Goal: Task Accomplishment & Management: Manage account settings

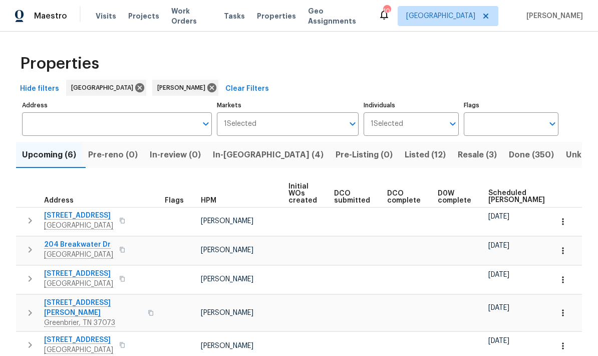
click at [244, 157] on span "In-[GEOGRAPHIC_DATA] (4)" at bounding box center [268, 155] width 111 height 14
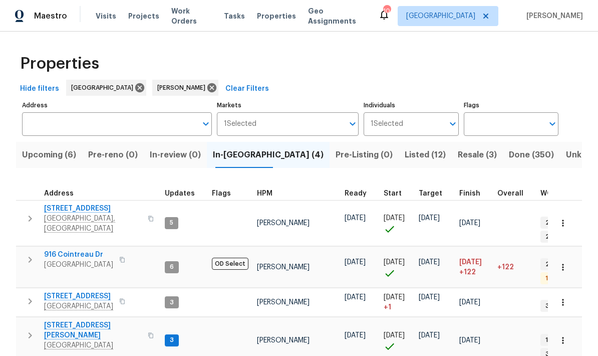
click at [34, 295] on icon "button" at bounding box center [30, 301] width 12 height 12
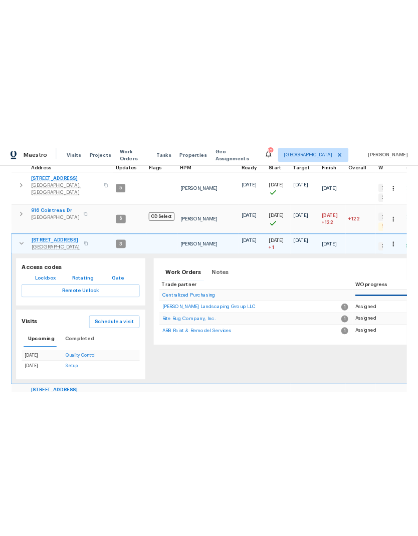
scroll to position [159, 0]
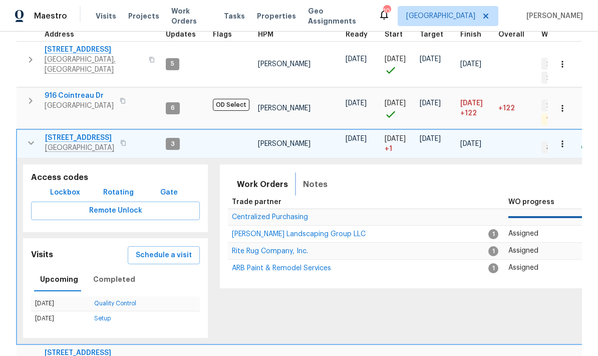
click at [306, 177] on span "Notes" at bounding box center [315, 184] width 25 height 14
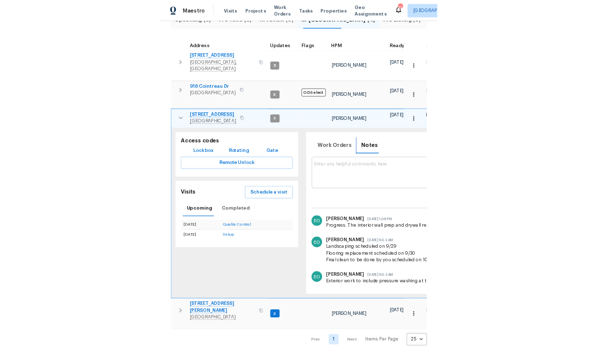
scroll to position [58, 0]
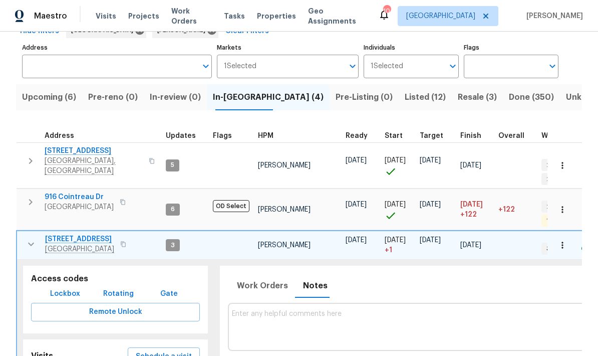
click at [26, 238] on icon "button" at bounding box center [31, 244] width 12 height 12
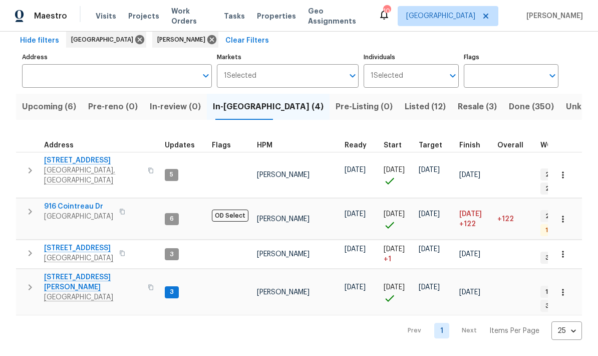
scroll to position [0, 0]
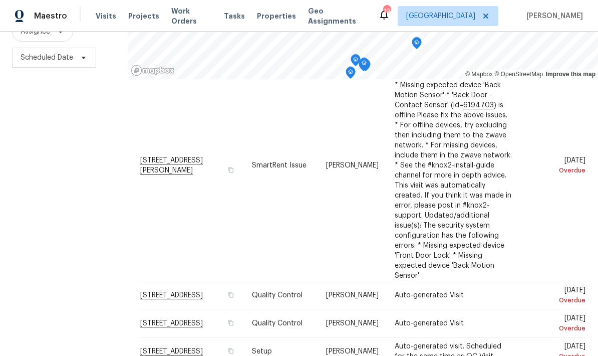
scroll to position [40, 0]
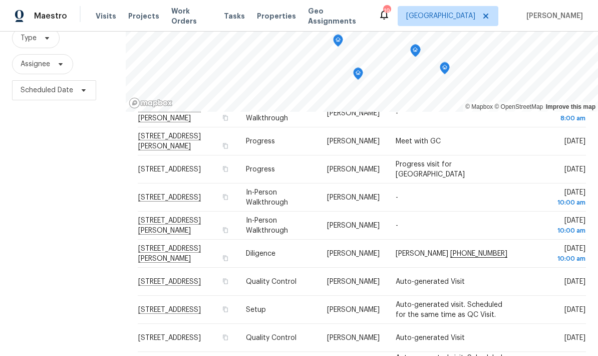
scroll to position [78, 0]
click at [94, 287] on div "Filters Reset ​ Type Assignee Scheduled Date" at bounding box center [63, 178] width 126 height 435
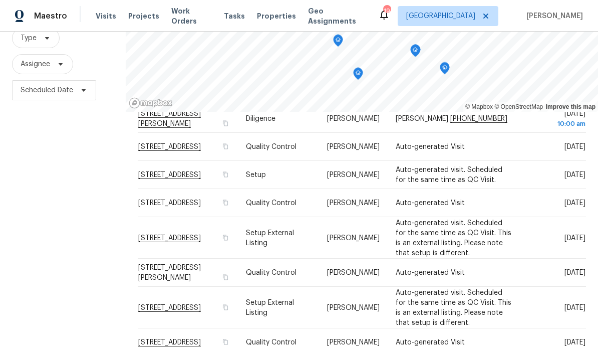
scroll to position [227, 0]
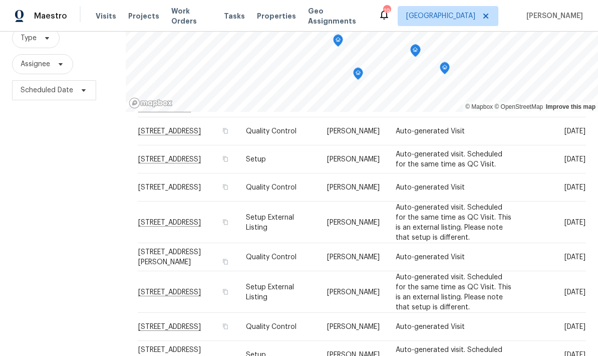
click at [65, 288] on div "Filters Reset ​ Type Assignee Scheduled Date" at bounding box center [63, 178] width 126 height 435
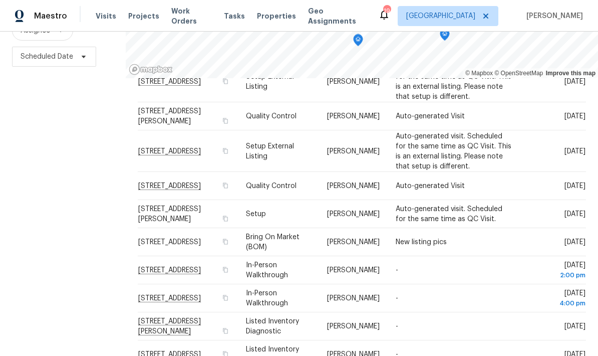
scroll to position [0, 0]
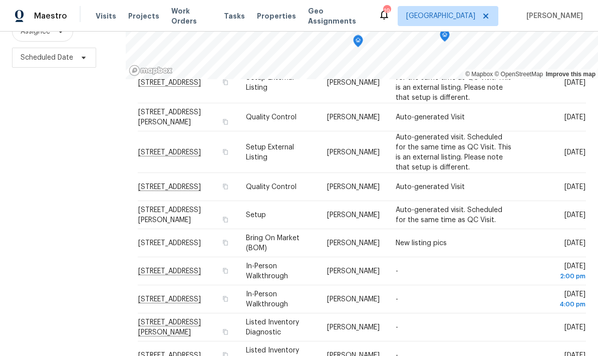
click at [385, 348] on div "Address Type Assignee Comments Scheduled Date ↑ 1018 McKee Ct, Columbia, TN 384…" at bounding box center [362, 221] width 472 height 285
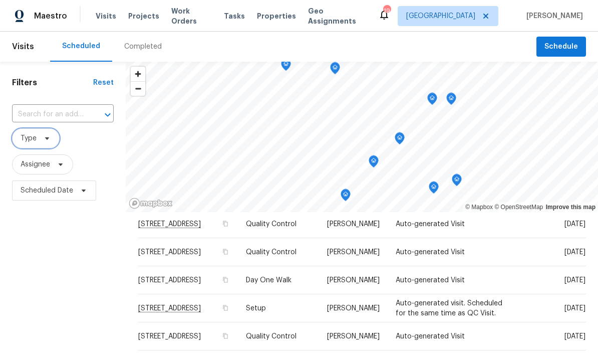
click at [46, 136] on icon at bounding box center [47, 138] width 8 height 8
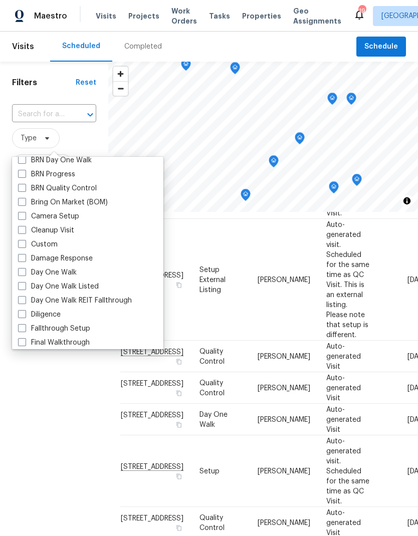
click at [25, 271] on span at bounding box center [22, 272] width 8 height 8
click at [25, 271] on input "Day One Walk" at bounding box center [21, 271] width 7 height 7
checkbox input "true"
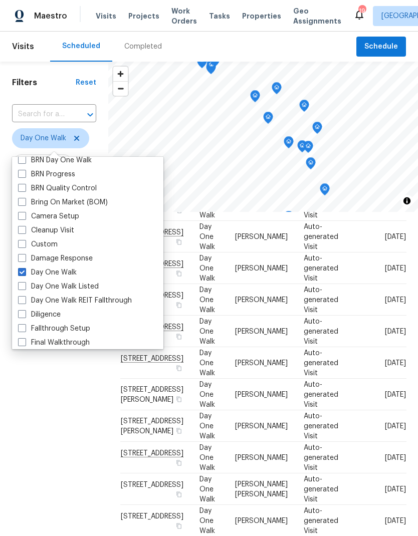
click at [51, 402] on div "Filters Reset ​ Day One Walk Assignee Scheduled Date" at bounding box center [54, 351] width 108 height 579
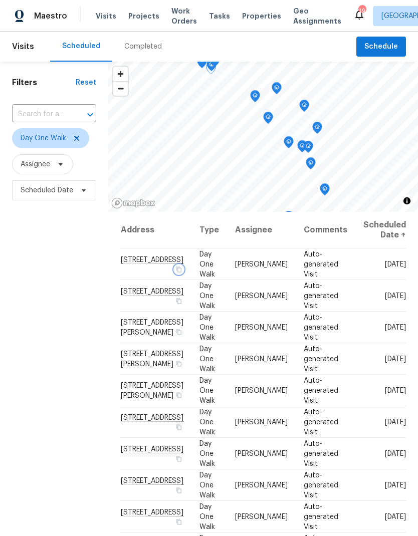
click at [176, 272] on icon "button" at bounding box center [179, 269] width 6 height 6
click at [384, 44] on span "Schedule" at bounding box center [381, 47] width 34 height 13
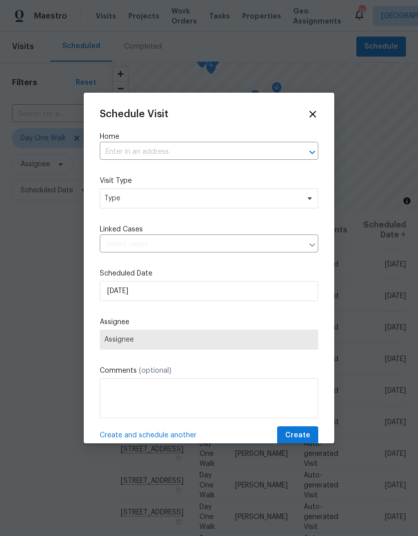
click at [123, 148] on input "text" at bounding box center [195, 152] width 190 height 16
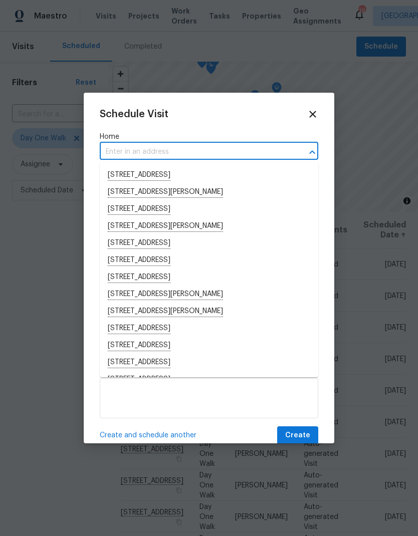
click at [119, 149] on input "text" at bounding box center [195, 152] width 190 height 16
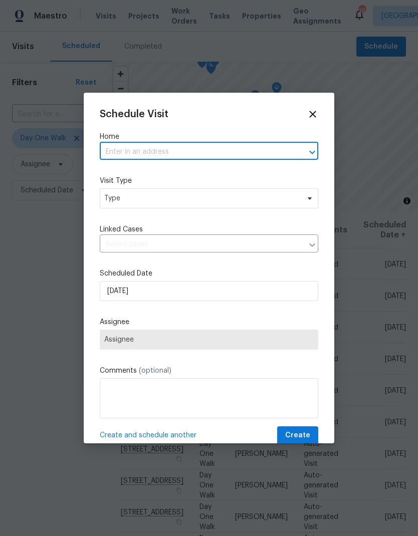
paste input "217 Creekview Dr, Mount Juliet, TN 37122"
type input "217 Creekview Dr, Mount Juliet, TN 37122"
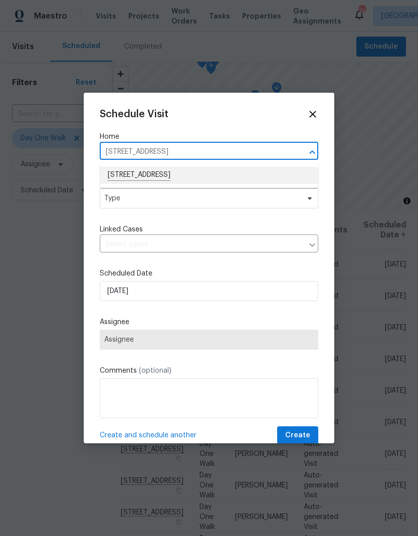
click at [128, 174] on li "217 Creekview Dr, Mount Juliet, TN 37122" at bounding box center [209, 175] width 218 height 17
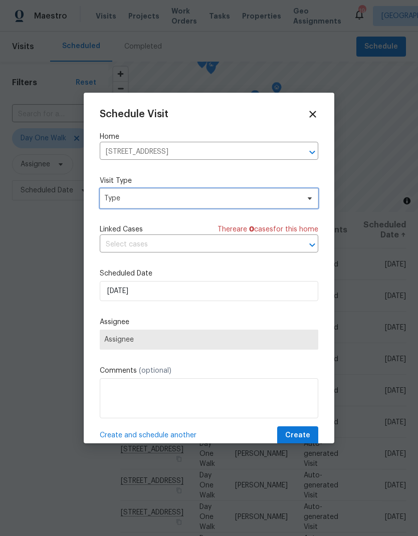
click at [119, 208] on span "Type" at bounding box center [209, 198] width 218 height 20
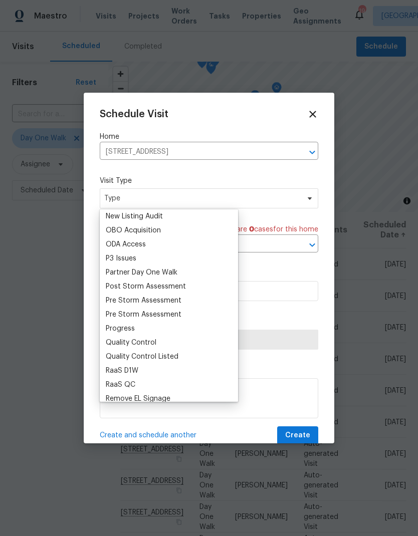
scroll to position [563, 0]
click at [112, 331] on div "Progress" at bounding box center [120, 329] width 29 height 10
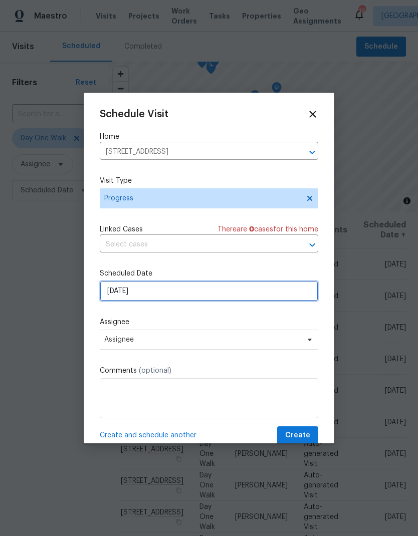
click at [120, 288] on input "9/30/2025" at bounding box center [209, 291] width 218 height 20
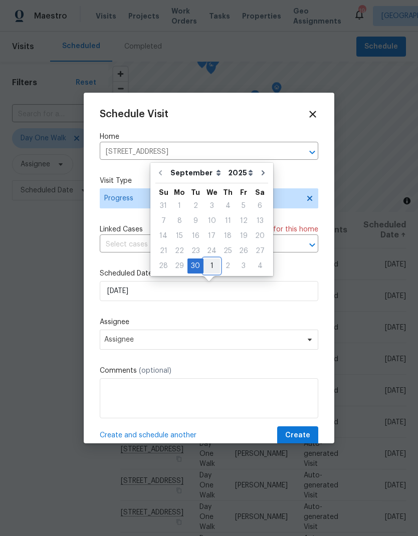
click at [209, 269] on div "1" at bounding box center [211, 266] width 17 height 14
type input "10/1/2025"
select select "9"
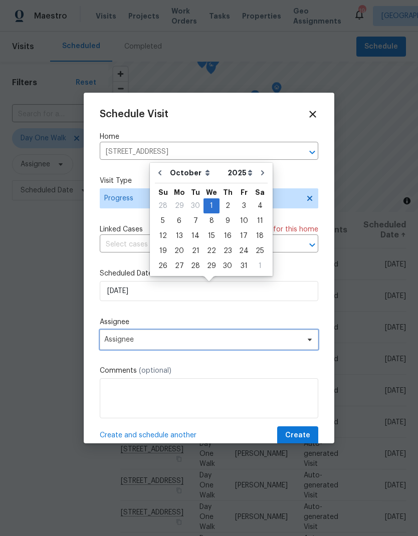
click at [119, 336] on span "Assignee" at bounding box center [209, 340] width 218 height 20
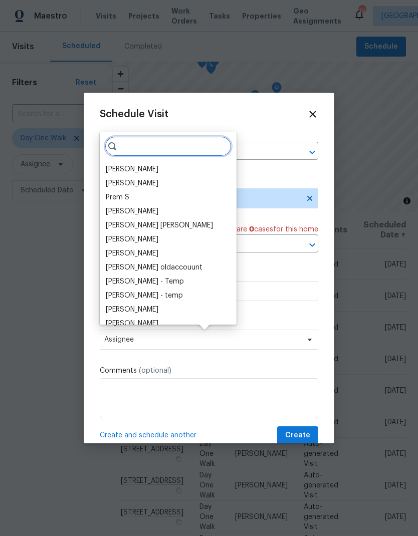
click at [136, 150] on input "search" at bounding box center [168, 146] width 127 height 20
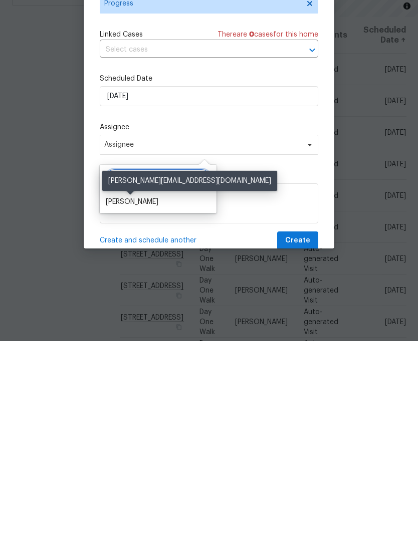
type input "Carm"
click at [120, 392] on div "Carmen Childs" at bounding box center [132, 397] width 53 height 10
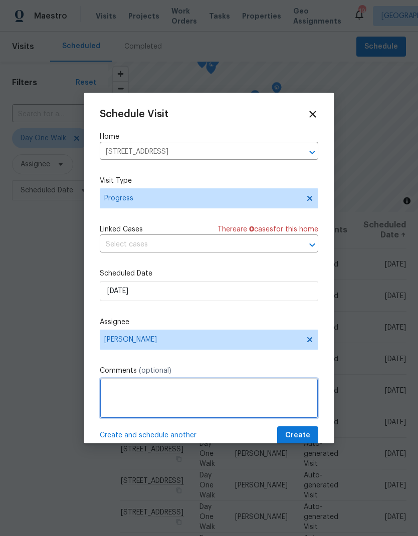
click at [115, 393] on textarea at bounding box center [209, 398] width 218 height 40
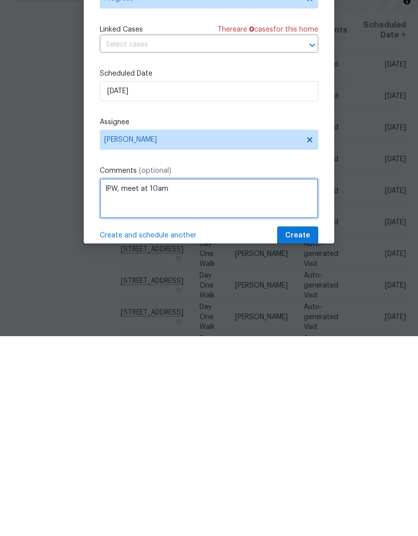
type textarea "IPW, meet at 10am"
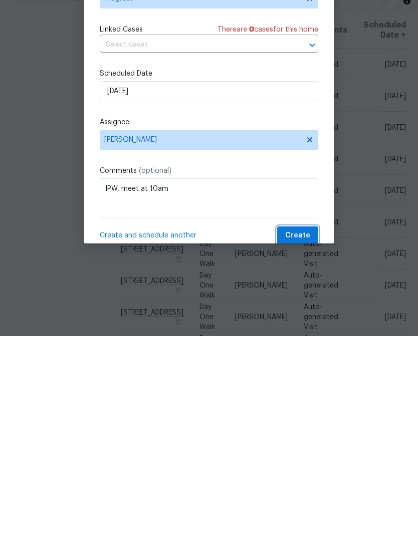
click at [296, 429] on span "Create" at bounding box center [297, 435] width 25 height 13
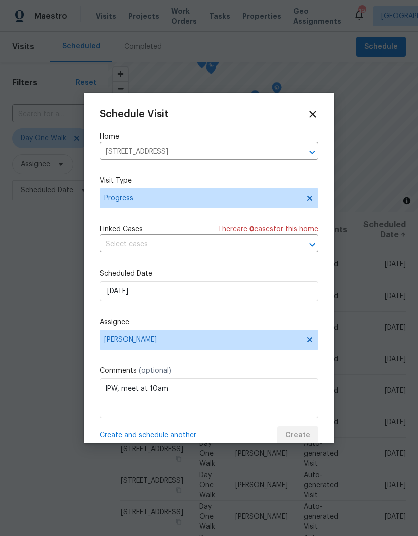
scroll to position [0, 0]
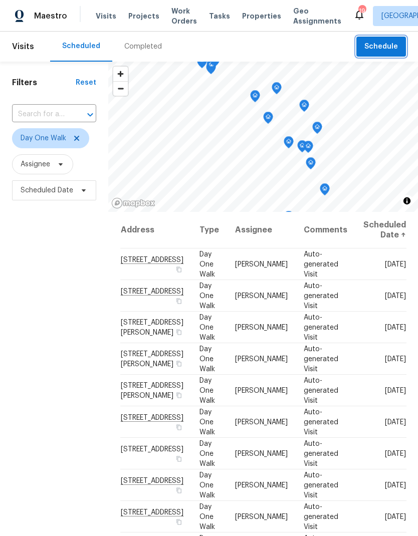
click at [388, 38] on button "Schedule" at bounding box center [381, 47] width 50 height 21
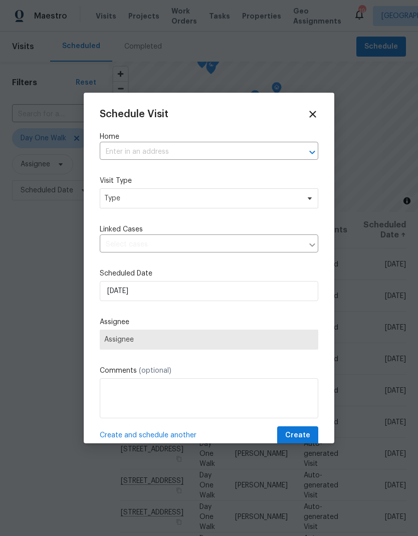
click at [138, 146] on input "text" at bounding box center [195, 152] width 190 height 16
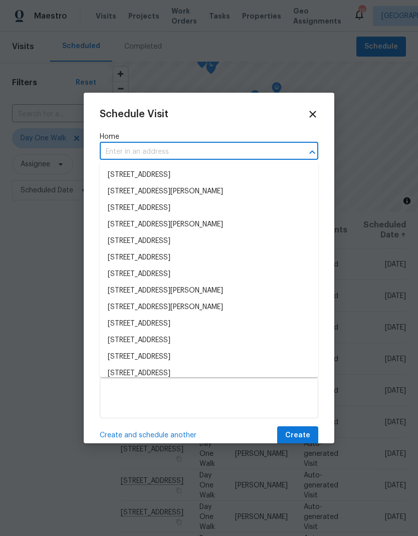
click at [120, 150] on input "text" at bounding box center [195, 152] width 190 height 16
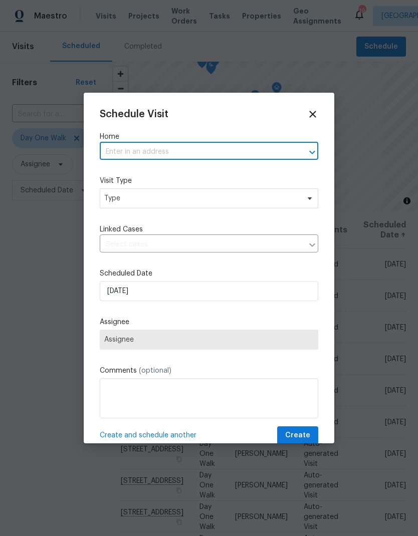
paste input "300 Whisper Wood Way, Lebanon, TN 37087"
type input "300 Whisper Wood Way, Lebanon, TN 37087"
click at [125, 170] on li "300 Whisper Wood Way, Lebanon, TN 37087" at bounding box center [209, 175] width 218 height 17
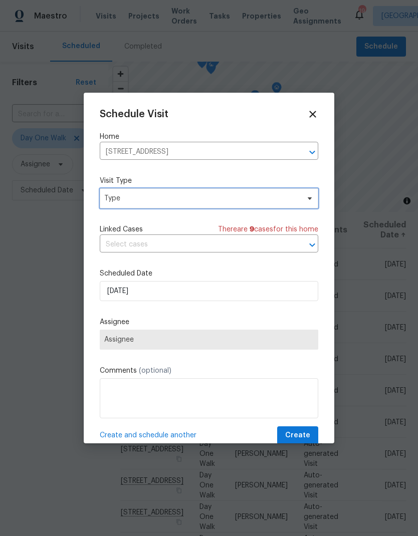
click at [120, 198] on span "Type" at bounding box center [201, 198] width 195 height 10
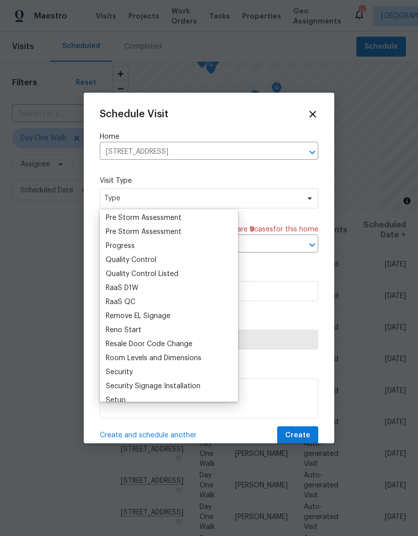
scroll to position [646, 0]
click at [115, 246] on div "Progress" at bounding box center [120, 245] width 29 height 10
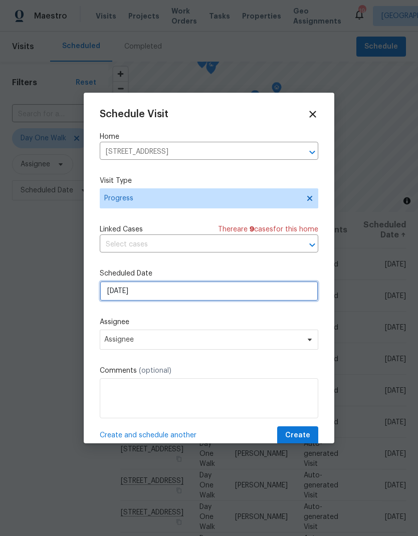
click at [113, 291] on input "9/30/2025" at bounding box center [209, 291] width 218 height 20
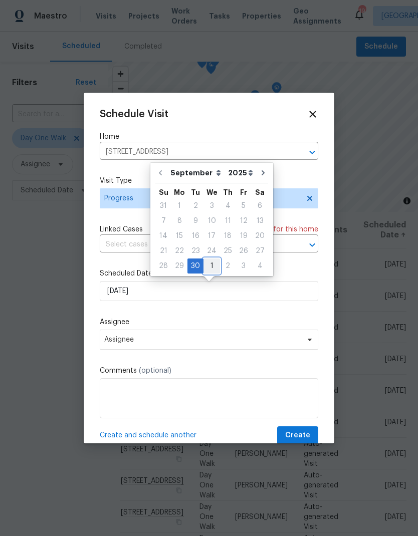
click at [215, 267] on div "1" at bounding box center [211, 266] width 17 height 14
type input "10/1/2025"
select select "9"
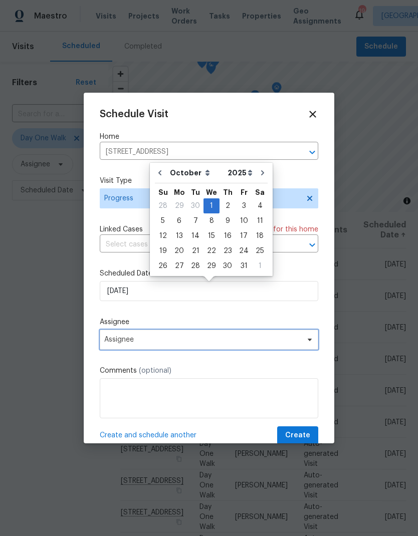
click at [121, 341] on span "Assignee" at bounding box center [202, 340] width 196 height 8
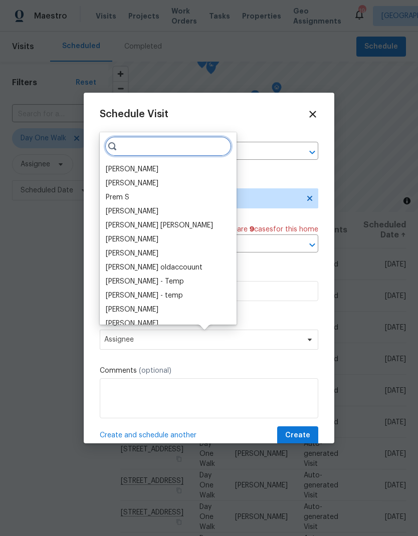
click at [142, 149] on input "search" at bounding box center [168, 146] width 127 height 20
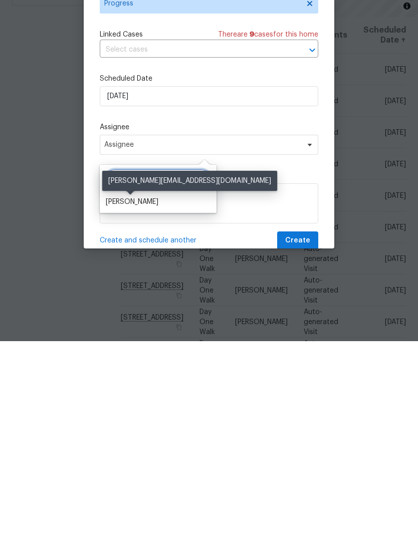
type input "Carm"
click at [120, 392] on div "Carmen Childs" at bounding box center [132, 397] width 53 height 10
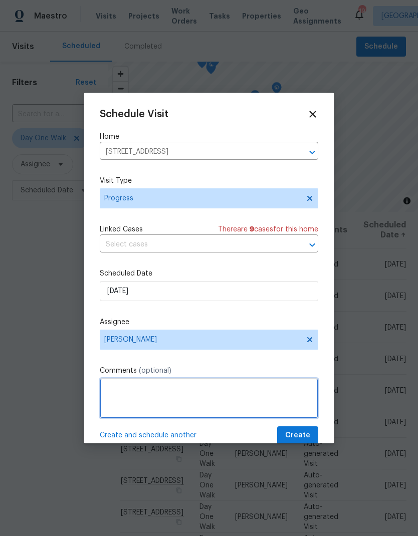
click at [122, 401] on textarea at bounding box center [209, 398] width 218 height 40
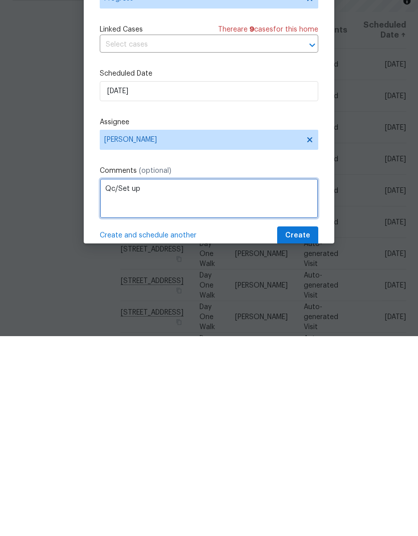
type textarea "Qc/Set up"
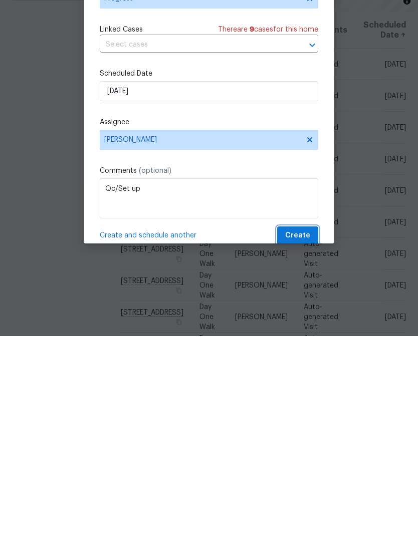
click at [299, 426] on button "Create" at bounding box center [297, 435] width 41 height 19
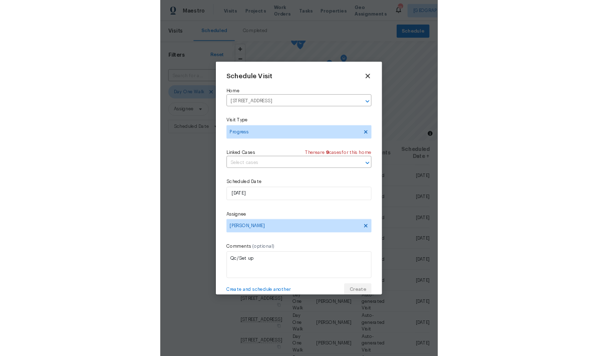
scroll to position [0, 0]
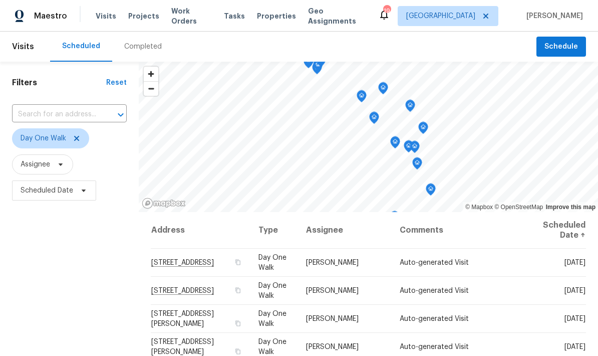
click at [192, 17] on span "Work Orders" at bounding box center [191, 16] width 41 height 20
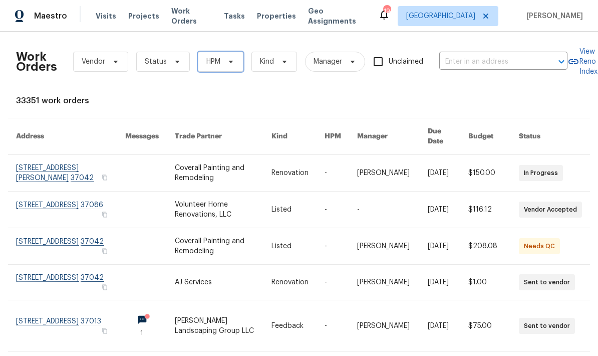
click at [216, 65] on span "HPM" at bounding box center [213, 62] width 14 height 10
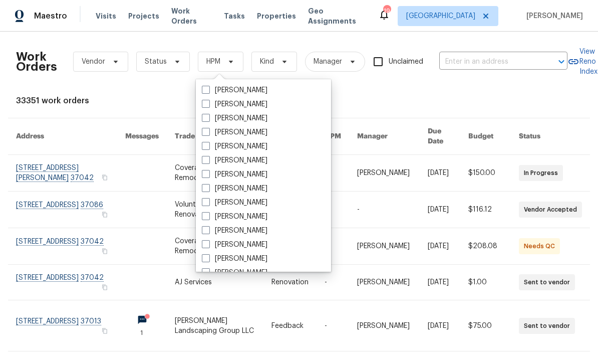
click at [203, 214] on span at bounding box center [206, 216] width 8 height 8
click at [203, 214] on input "Cynthia Upshaw" at bounding box center [205, 214] width 7 height 7
checkbox input "true"
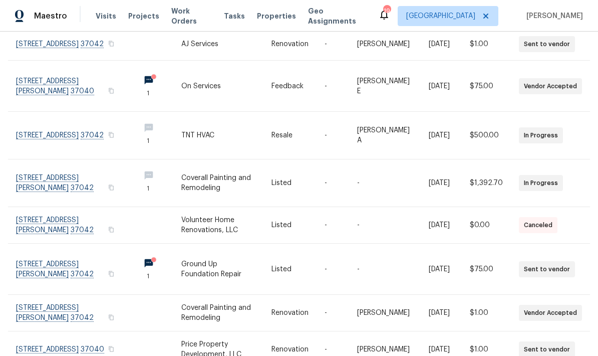
scroll to position [40, 0]
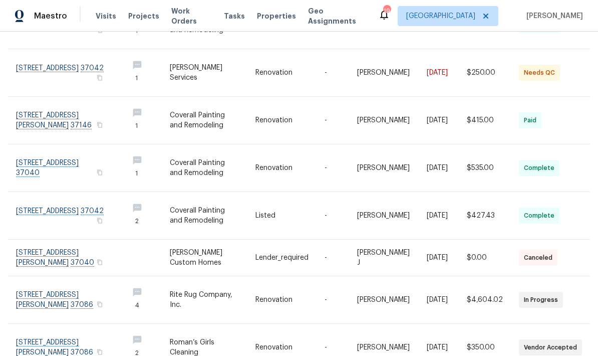
scroll to position [237, 0]
click at [417, 342] on div "Work Orders Vendor Status Cynthia Upshaw Kind Manager Unclaimed ​ View Reno Ind…" at bounding box center [299, 194] width 598 height 324
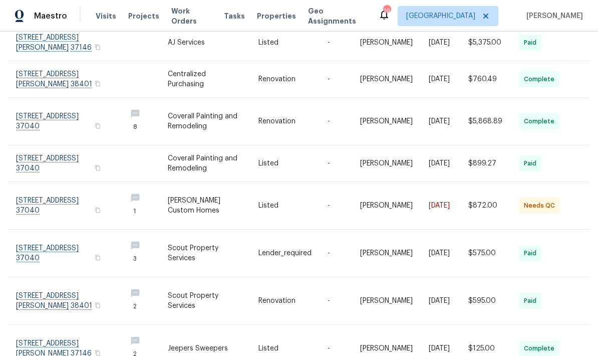
scroll to position [226, 0]
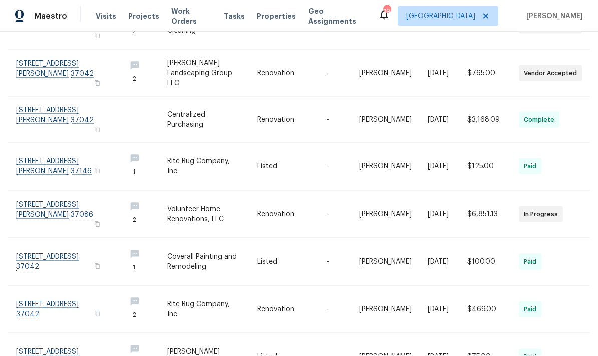
scroll to position [40, 0]
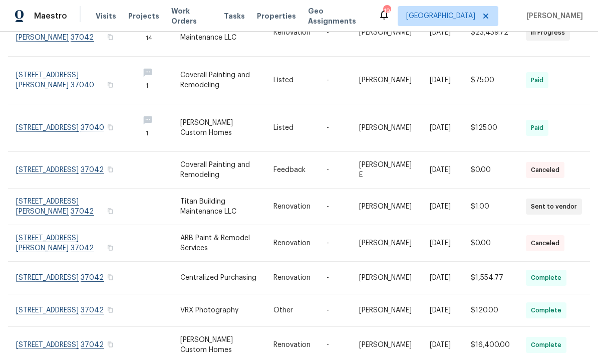
scroll to position [193, 0]
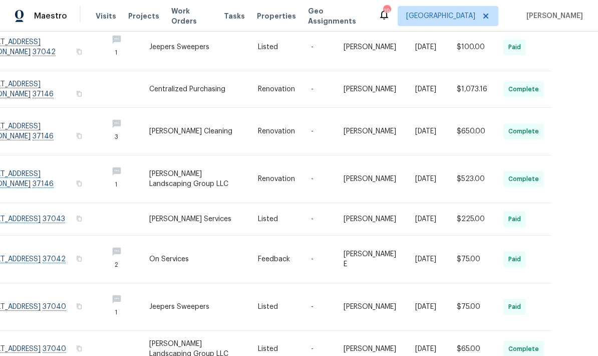
scroll to position [215, 38]
click at [185, 256] on link at bounding box center [203, 259] width 109 height 47
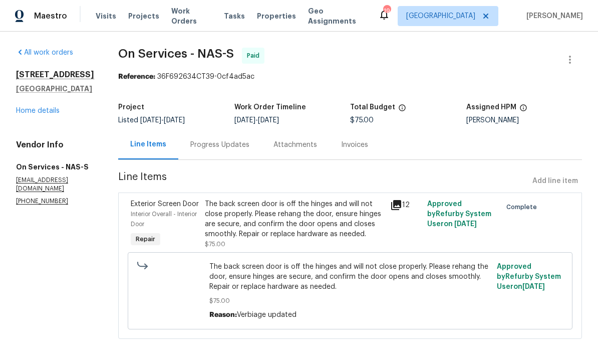
click at [186, 16] on span "Work Orders" at bounding box center [191, 16] width 41 height 20
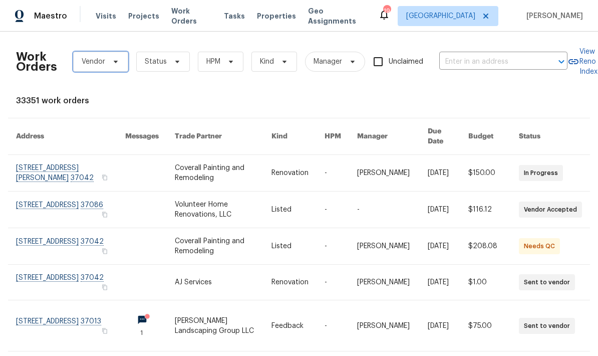
click at [92, 65] on span "Vendor" at bounding box center [94, 62] width 24 height 10
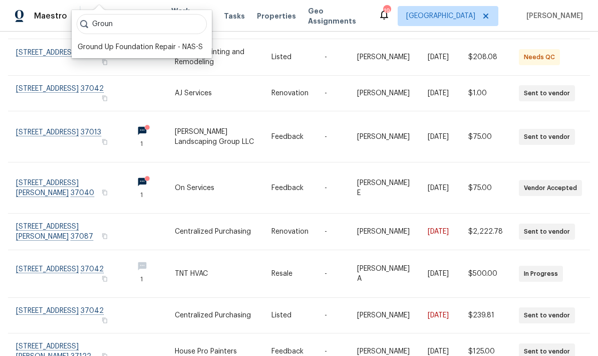
type input "Groun"
click at [105, 49] on div "Ground Up Foundation Repair - NAS-S" at bounding box center [140, 47] width 125 height 10
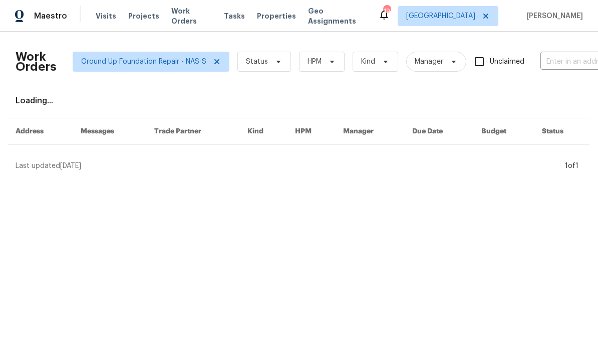
scroll to position [0, 1]
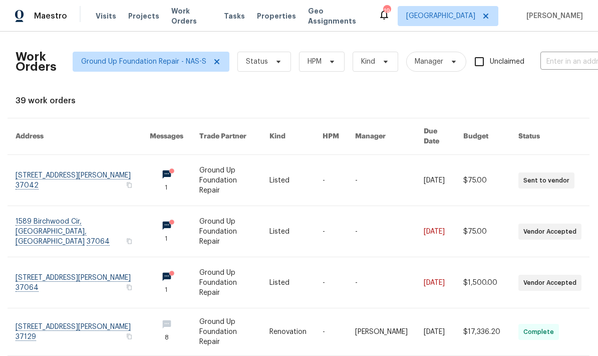
click at [213, 164] on link at bounding box center [234, 180] width 70 height 51
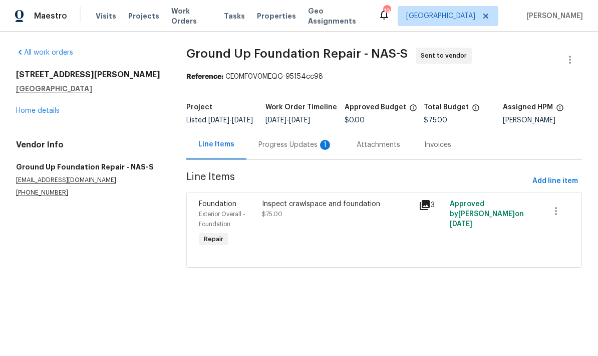
click at [182, 19] on span "Work Orders" at bounding box center [191, 16] width 41 height 20
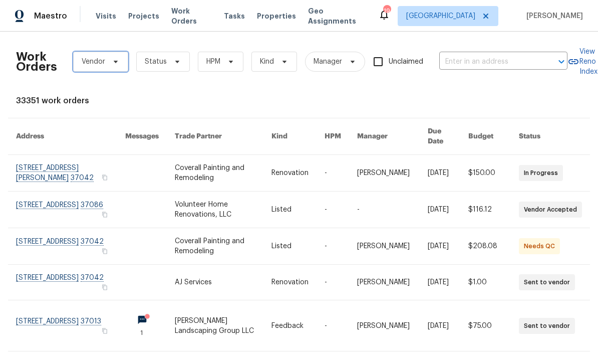
click at [107, 69] on span "Vendor" at bounding box center [100, 62] width 55 height 20
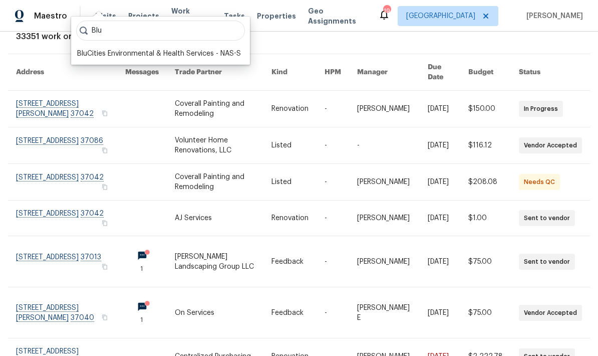
type input "Blu"
click at [88, 50] on div "BluCities Environmental & Health Services - NAS-S" at bounding box center [159, 54] width 164 height 10
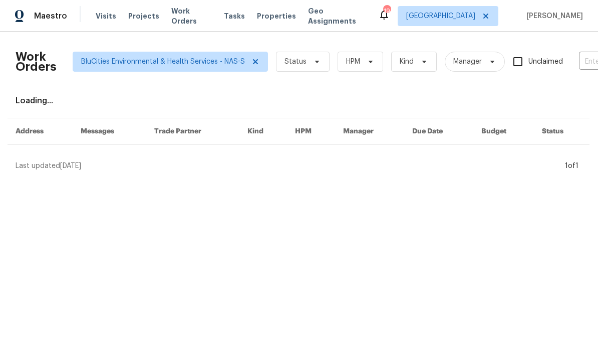
scroll to position [0, 1]
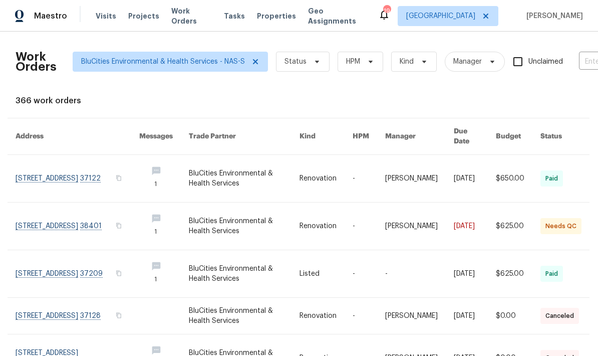
click at [226, 217] on link at bounding box center [244, 225] width 111 height 47
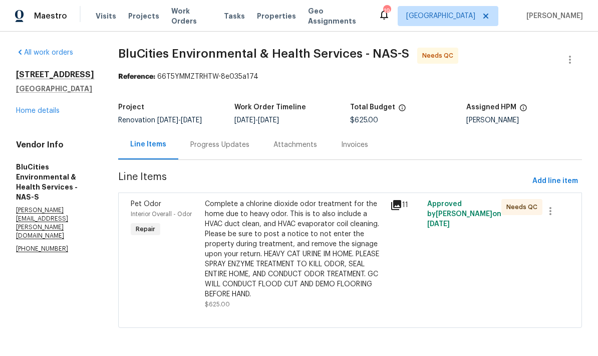
click at [189, 16] on span "Work Orders" at bounding box center [191, 16] width 41 height 20
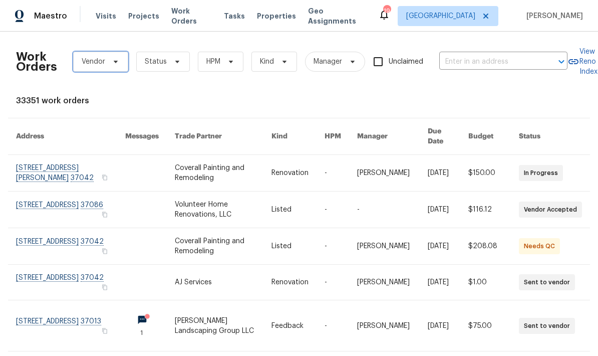
click at [101, 60] on span "Vendor" at bounding box center [94, 62] width 24 height 10
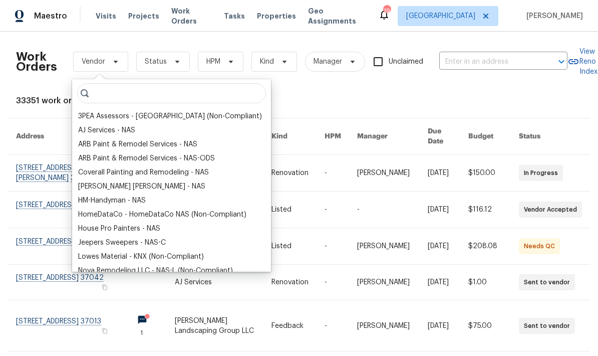
click at [288, 92] on div "Work Orders Vendor Status HPM Kind Manager Unclaimed ​ View Reno Index 33351 wo…" at bounding box center [299, 312] width 566 height 545
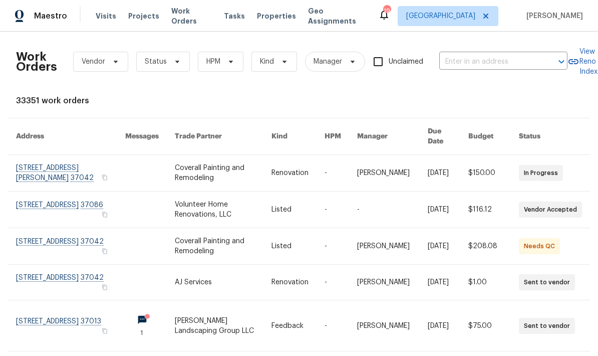
click at [218, 163] on link at bounding box center [223, 173] width 97 height 36
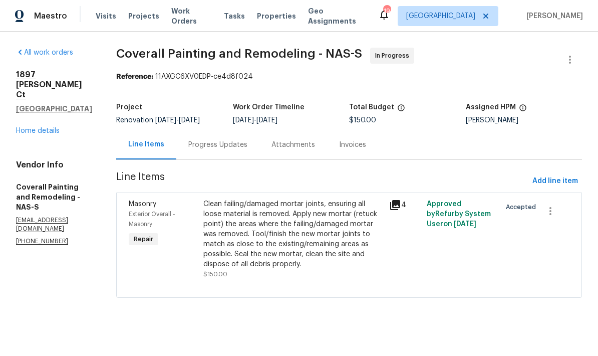
click at [197, 15] on span "Work Orders" at bounding box center [191, 16] width 41 height 20
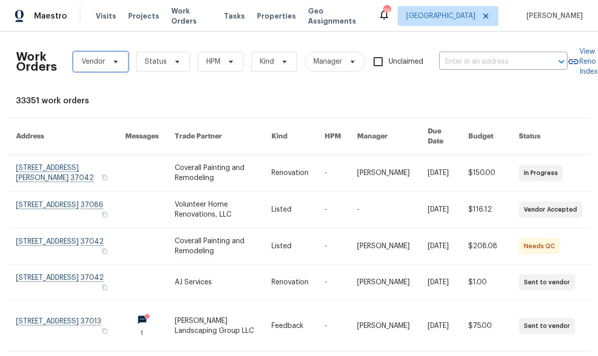
click at [99, 66] on span "Vendor" at bounding box center [94, 62] width 24 height 10
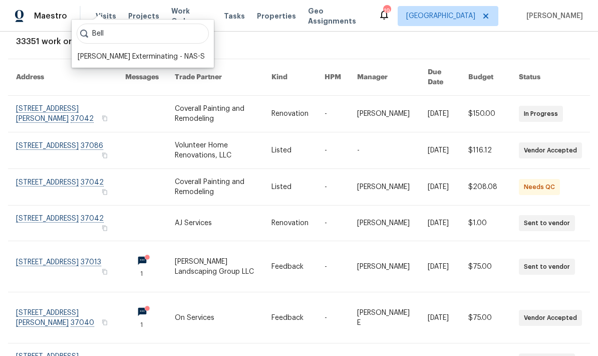
type input "Bell"
click at [98, 57] on div "Belle Meade Exterminating - NAS-S" at bounding box center [141, 57] width 127 height 10
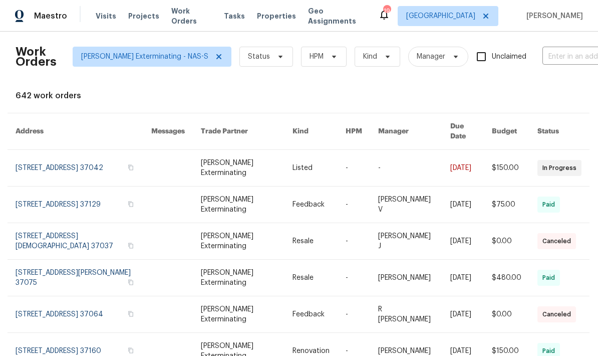
scroll to position [2, 1]
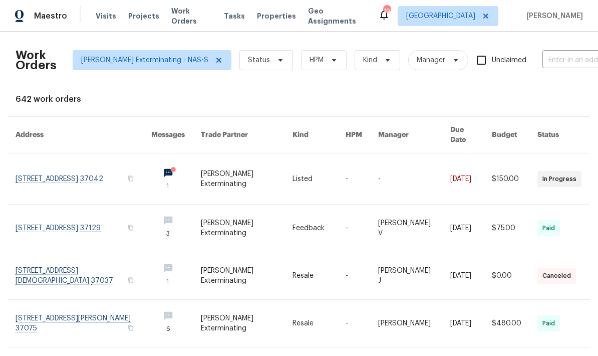
click at [237, 175] on link at bounding box center [247, 178] width 92 height 51
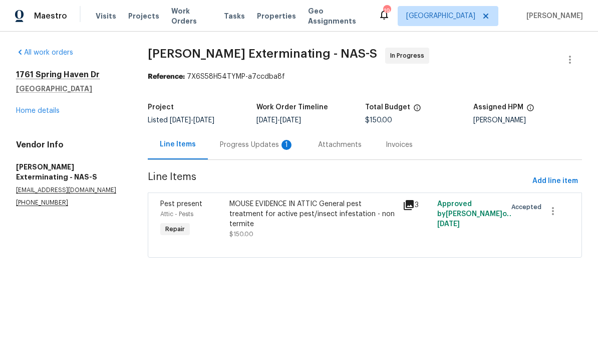
click at [254, 146] on div "Progress Updates 1" at bounding box center [257, 145] width 74 height 10
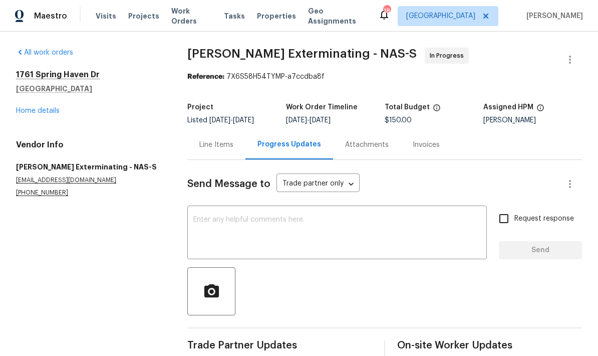
click at [186, 17] on span "Work Orders" at bounding box center [191, 16] width 41 height 20
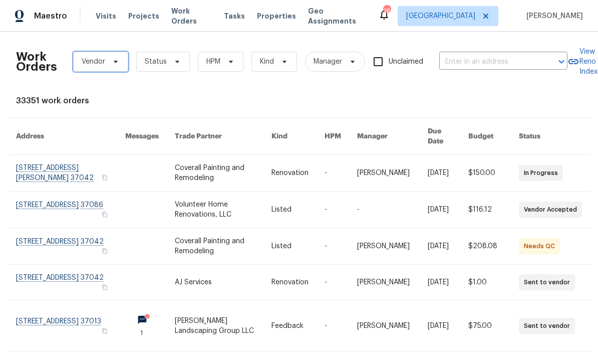
click at [85, 64] on span "Vendor" at bounding box center [94, 62] width 24 height 10
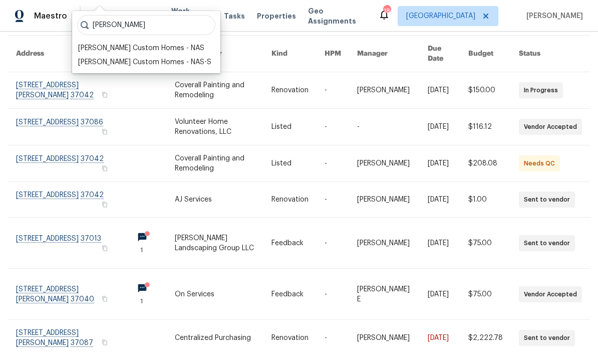
scroll to position [84, 0]
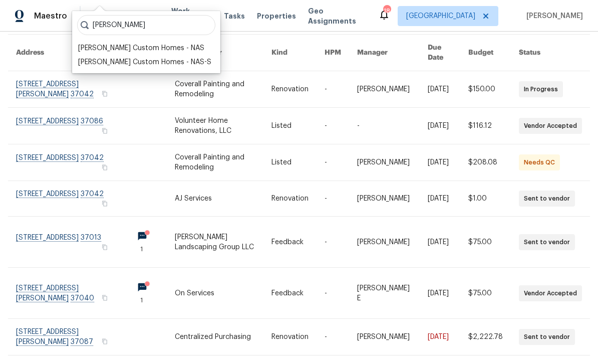
type input "Rapp"
click at [113, 52] on div "Rappa Custom Homes - NAS" at bounding box center [141, 48] width 126 height 10
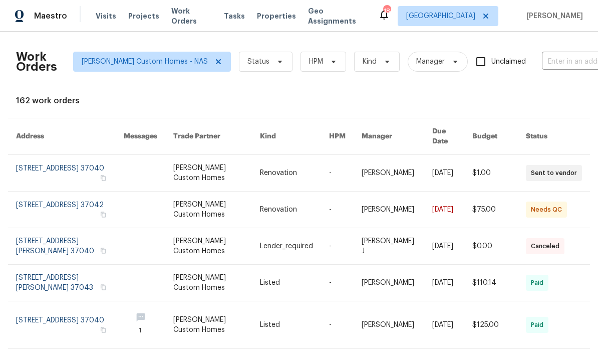
click at [242, 166] on link at bounding box center [216, 173] width 87 height 36
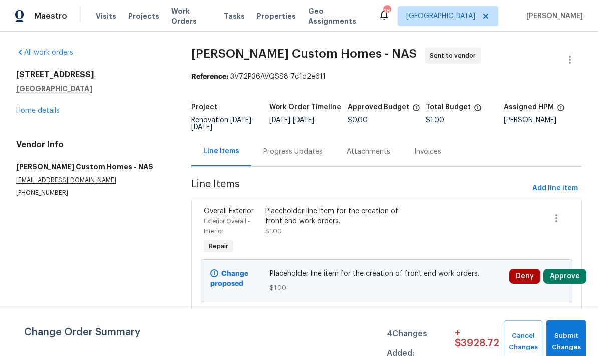
click at [187, 21] on span "Work Orders" at bounding box center [191, 16] width 41 height 20
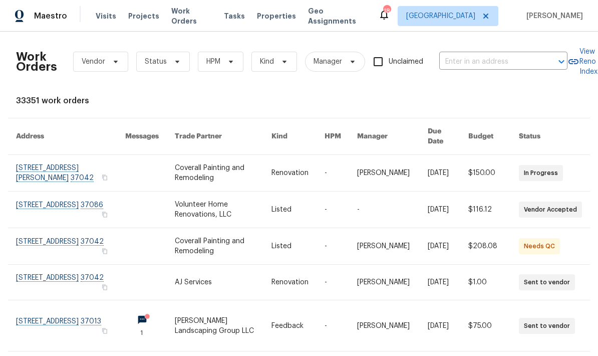
click at [417, 59] on input "text" at bounding box center [489, 62] width 100 height 16
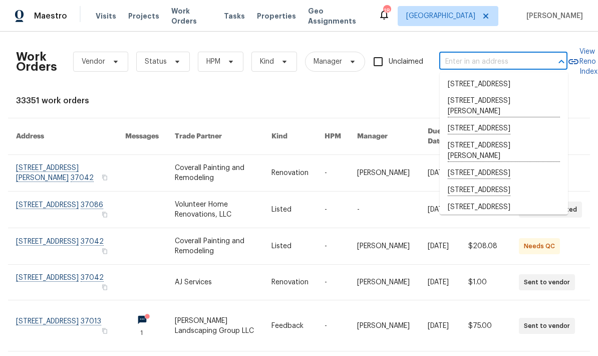
click at [107, 14] on span "Visits" at bounding box center [106, 16] width 21 height 10
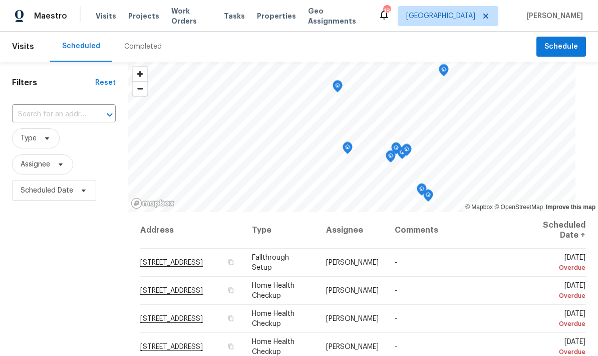
click at [194, 16] on span "Work Orders" at bounding box center [191, 16] width 41 height 20
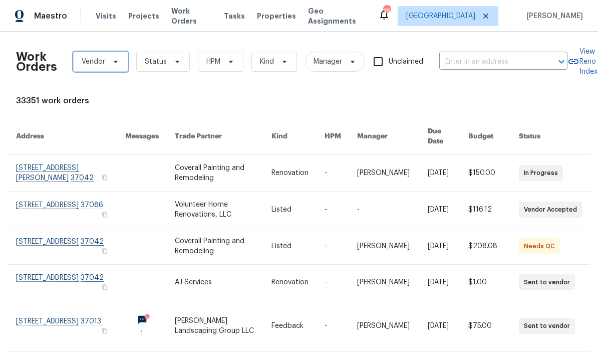
click at [97, 59] on span "Vendor" at bounding box center [94, 62] width 24 height 10
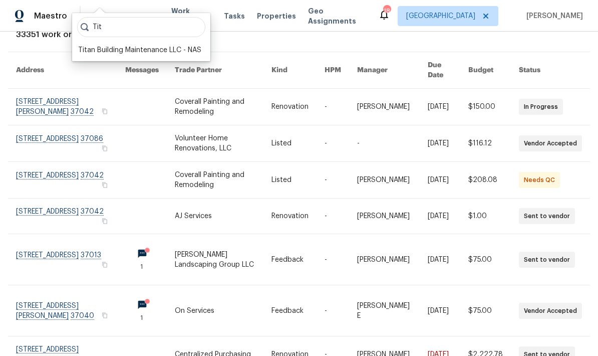
scroll to position [66, 0]
type input "Tit"
click at [99, 53] on div "Titan Building Maintenance LLC - NAS" at bounding box center [139, 50] width 123 height 10
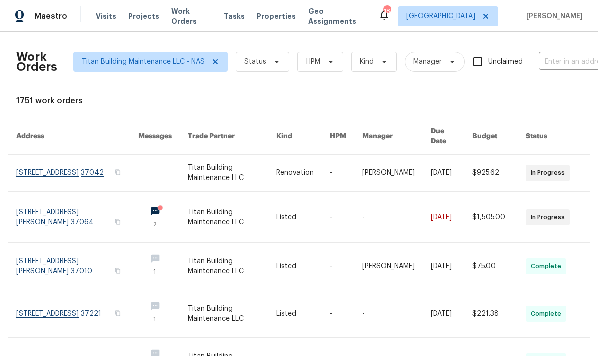
click at [250, 171] on link at bounding box center [232, 173] width 89 height 36
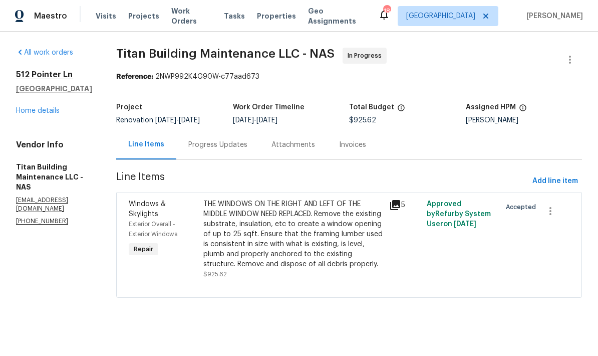
click at [7, 247] on div "All work orders 512 Pointer Ln Clarksville, TN 37042 Home details Vendor Info T…" at bounding box center [299, 179] width 598 height 294
click at [173, 21] on span "Work Orders" at bounding box center [191, 16] width 41 height 20
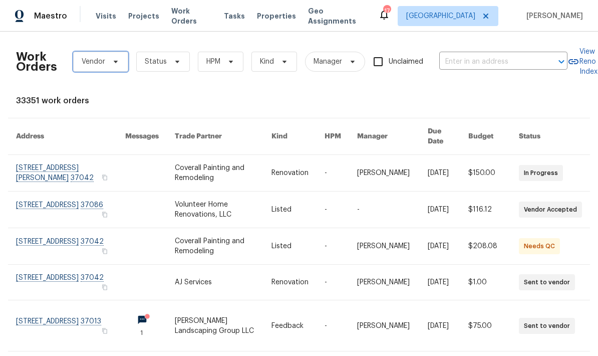
click at [94, 61] on span "Vendor" at bounding box center [94, 62] width 24 height 10
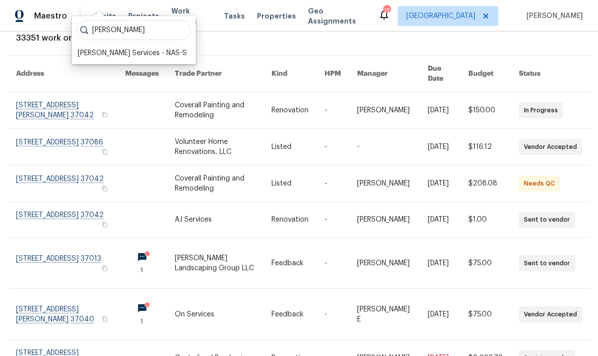
scroll to position [64, 1]
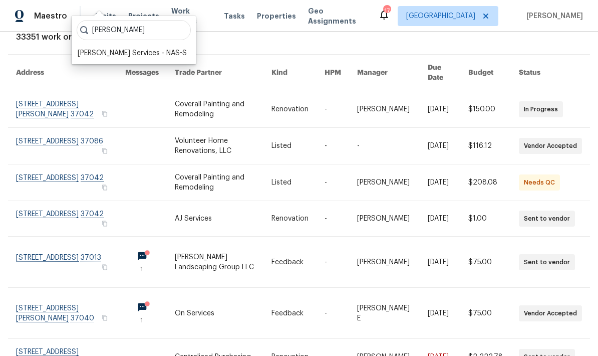
type input "Tony"
click at [95, 57] on div "Tony Barrett Services - NAS-S" at bounding box center [132, 53] width 109 height 10
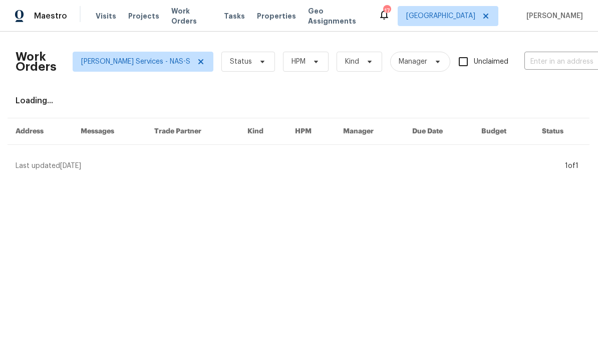
scroll to position [0, 1]
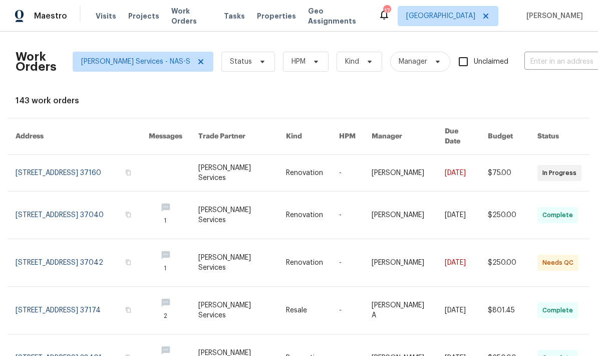
click at [234, 173] on link at bounding box center [242, 173] width 88 height 36
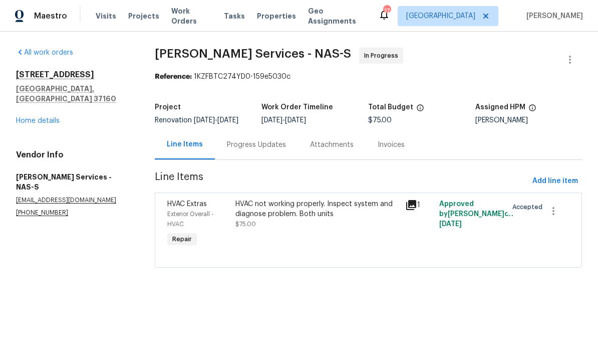
click at [99, 18] on span "Visits" at bounding box center [106, 16] width 21 height 10
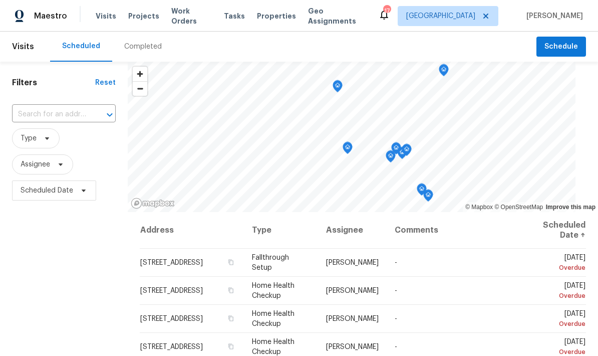
click at [189, 19] on span "Work Orders" at bounding box center [191, 16] width 41 height 20
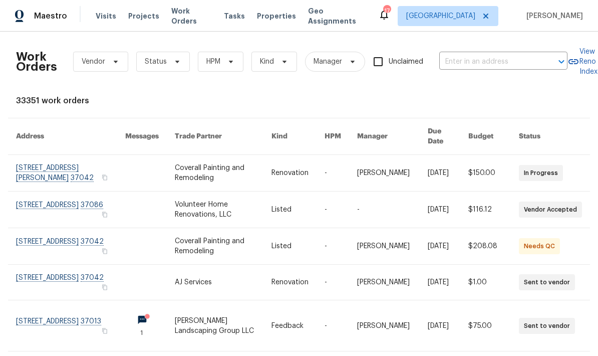
click at [417, 60] on input "text" at bounding box center [489, 62] width 100 height 16
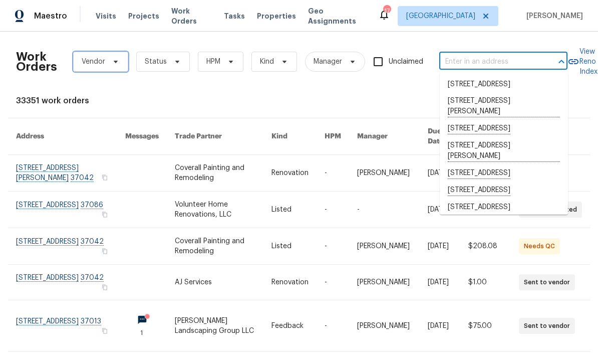
click at [92, 70] on span "Vendor" at bounding box center [100, 62] width 55 height 20
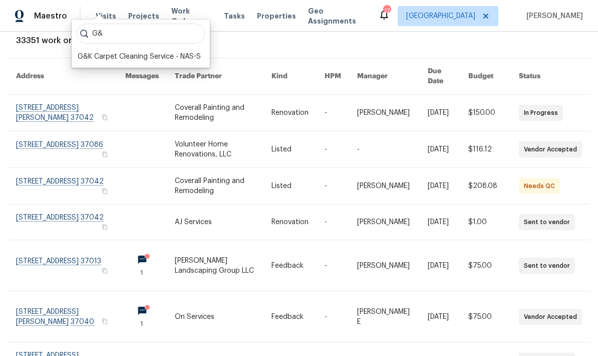
type input "G&"
click at [80, 61] on div "G&K Carpet Cleaning Service - NAS-S" at bounding box center [141, 57] width 132 height 14
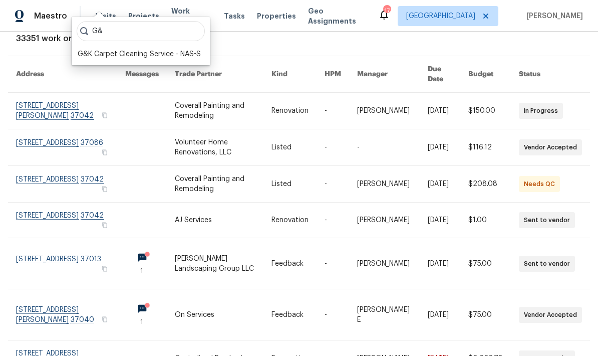
scroll to position [63, 1]
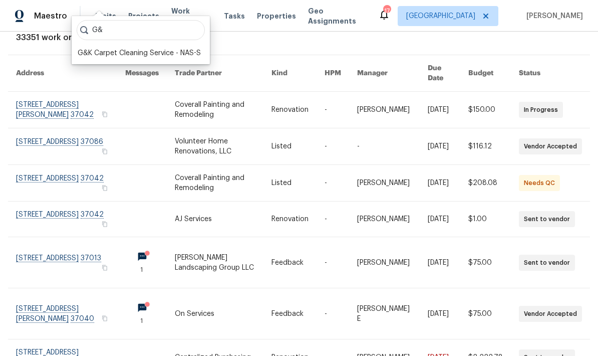
click at [105, 57] on div "G&K Carpet Cleaning Service - NAS-S" at bounding box center [139, 53] width 123 height 10
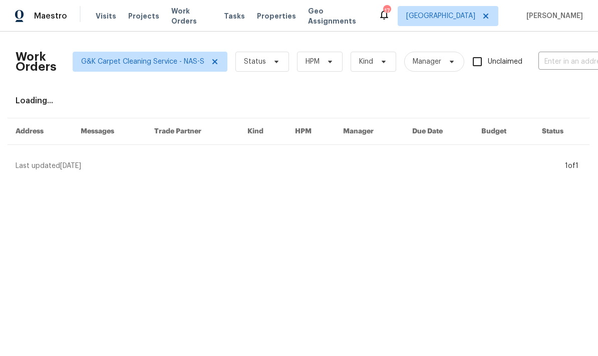
scroll to position [0, 1]
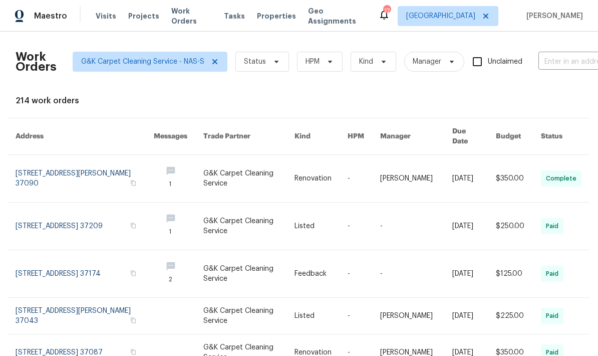
click at [233, 166] on link at bounding box center [248, 178] width 91 height 47
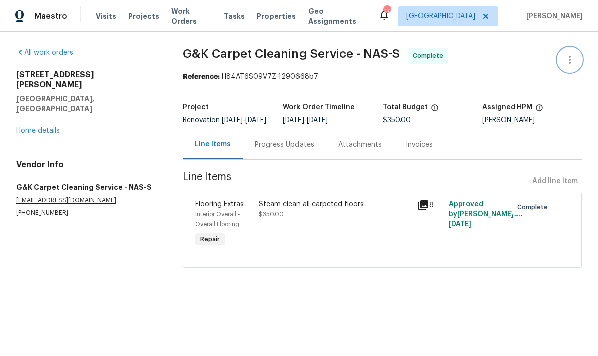
click at [417, 65] on icon "button" at bounding box center [570, 60] width 12 height 12
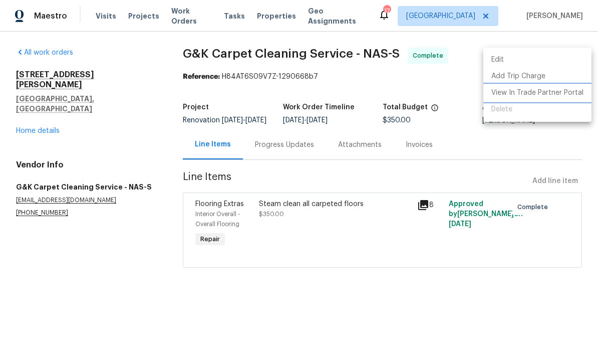
click at [417, 97] on li "View In Trade Partner Portal" at bounding box center [537, 93] width 108 height 17
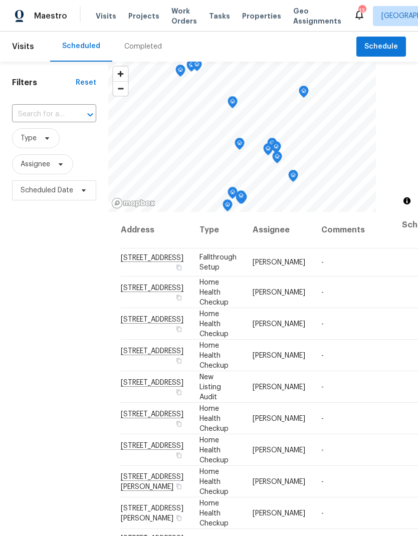
click at [48, 109] on input "text" at bounding box center [40, 115] width 56 height 16
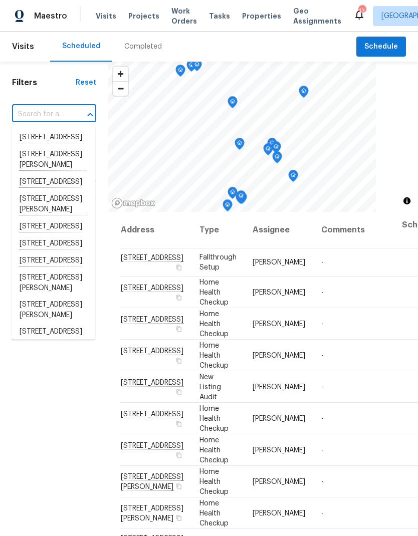
click at [40, 115] on input "text" at bounding box center [40, 115] width 56 height 16
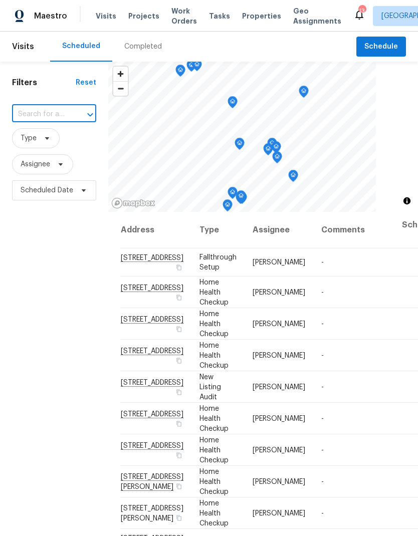
paste input "[STREET_ADDRESS]"
type input "[STREET_ADDRESS]"
click at [32, 139] on li "[STREET_ADDRESS]" at bounding box center [54, 137] width 84 height 17
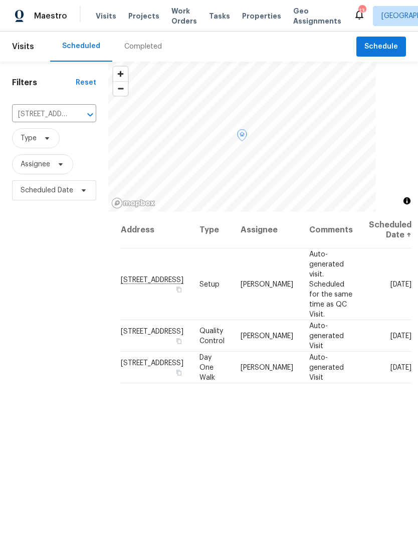
click at [0, 0] on icon at bounding box center [0, 0] width 0 height 0
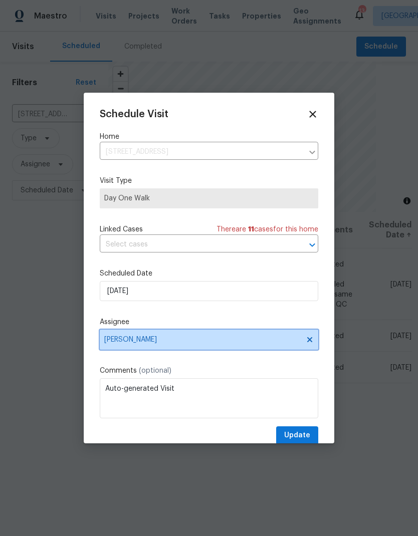
click at [114, 343] on span "[PERSON_NAME]" at bounding box center [202, 340] width 196 height 8
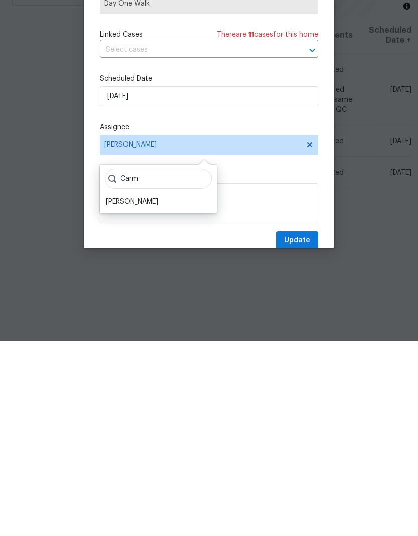
type input "Carm"
click at [132, 392] on div "[PERSON_NAME]" at bounding box center [132, 397] width 53 height 10
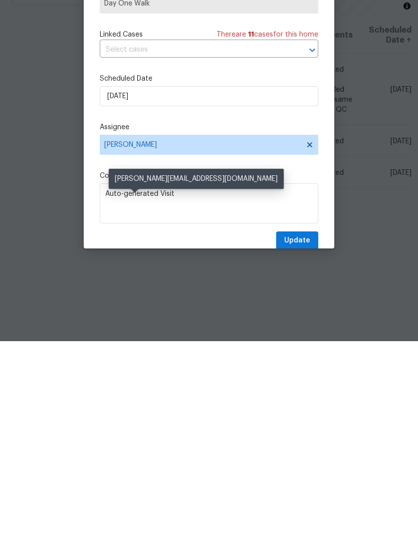
scroll to position [40, 0]
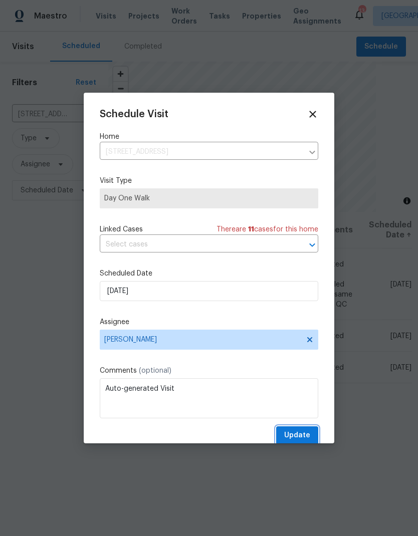
click at [292, 435] on span "Update" at bounding box center [297, 435] width 26 height 13
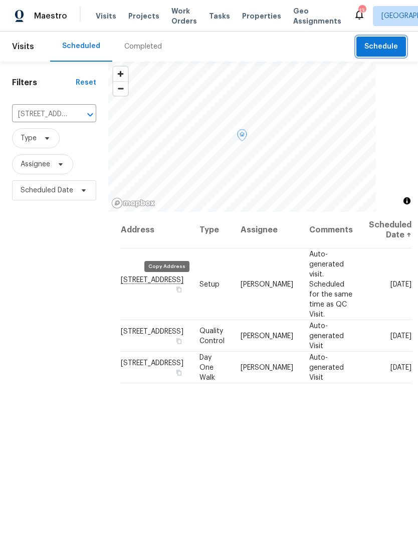
click at [381, 41] on span "Schedule" at bounding box center [381, 47] width 34 height 13
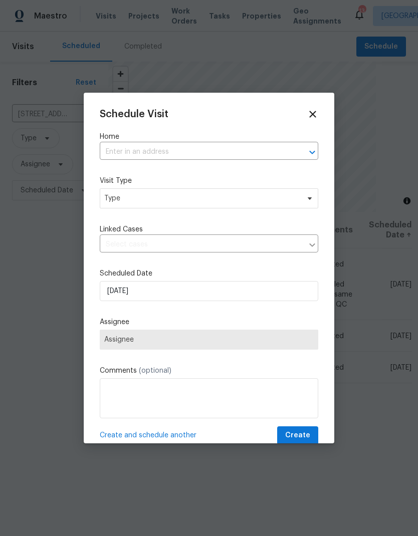
click at [115, 145] on input "text" at bounding box center [195, 152] width 190 height 16
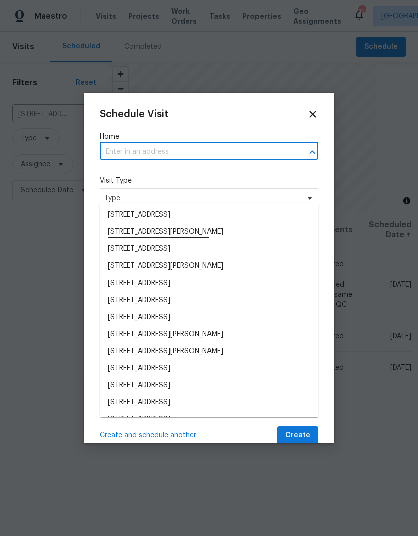
click at [123, 150] on input "text" at bounding box center [195, 152] width 190 height 16
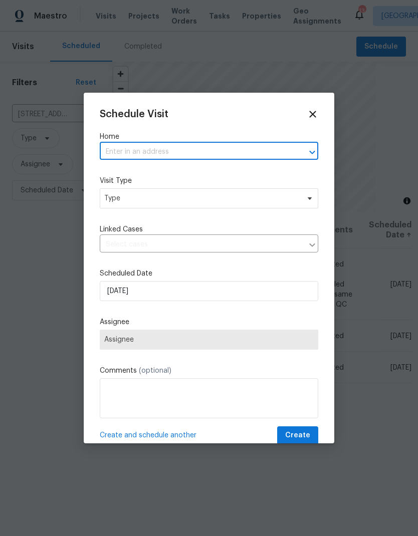
paste input "[STREET_ADDRESS]"
type input "[STREET_ADDRESS]"
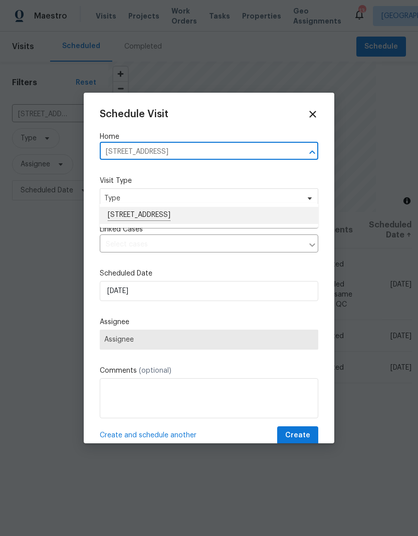
click at [138, 207] on li "[STREET_ADDRESS]" at bounding box center [209, 215] width 218 height 17
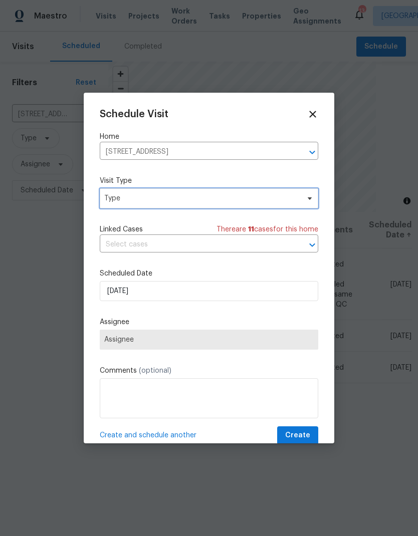
click at [114, 195] on span "Type" at bounding box center [201, 198] width 195 height 10
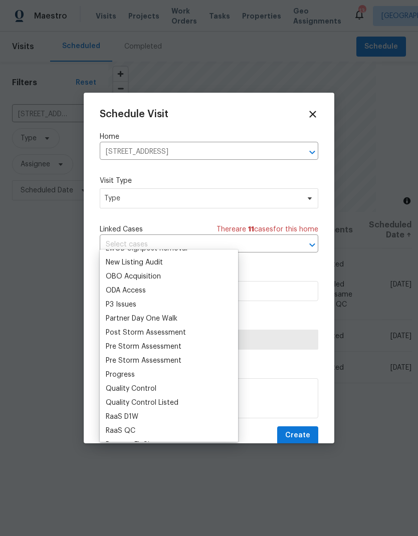
scroll to position [602, 0]
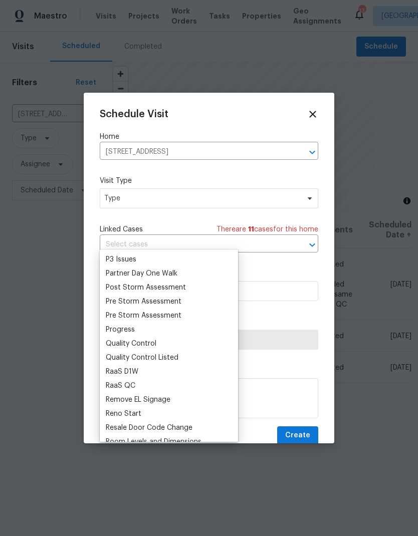
click at [117, 325] on div "Progress" at bounding box center [120, 330] width 29 height 10
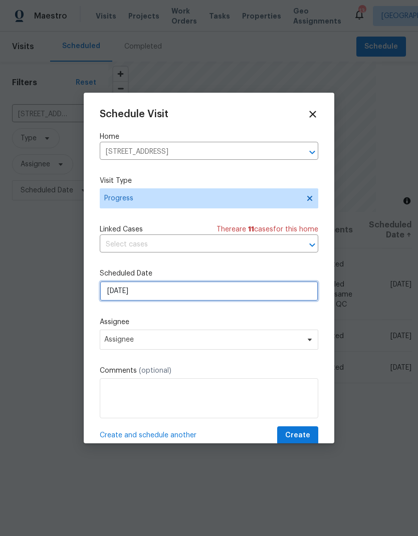
click at [126, 284] on input "9/30/2025" at bounding box center [209, 291] width 218 height 20
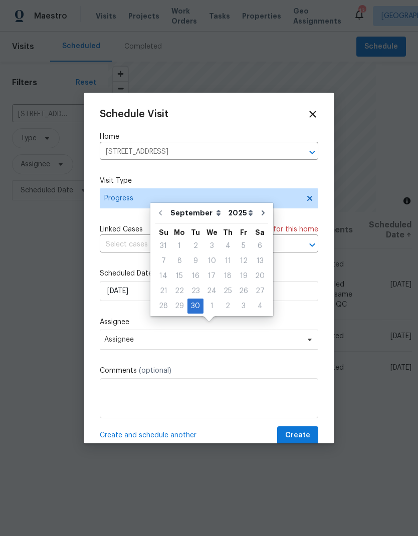
click at [154, 322] on label "Assignee" at bounding box center [209, 322] width 218 height 10
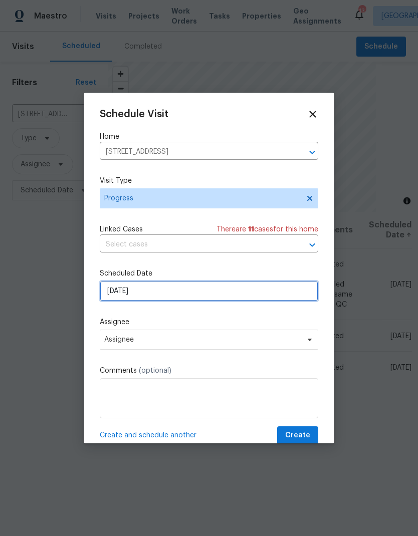
click at [118, 289] on input "9/30/2025" at bounding box center [209, 291] width 218 height 20
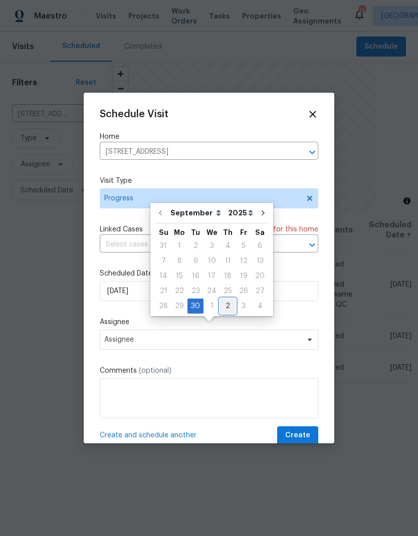
click at [223, 299] on div "2" at bounding box center [228, 306] width 16 height 14
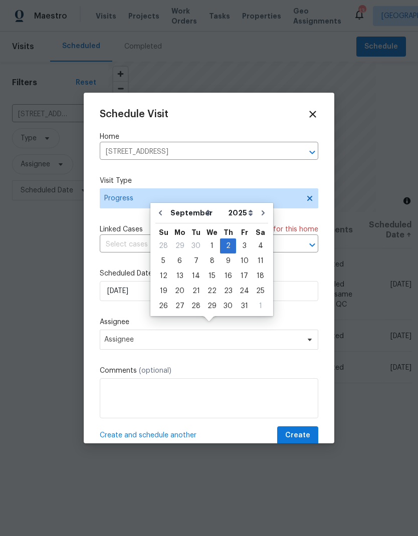
type input "10/2/2025"
select select "9"
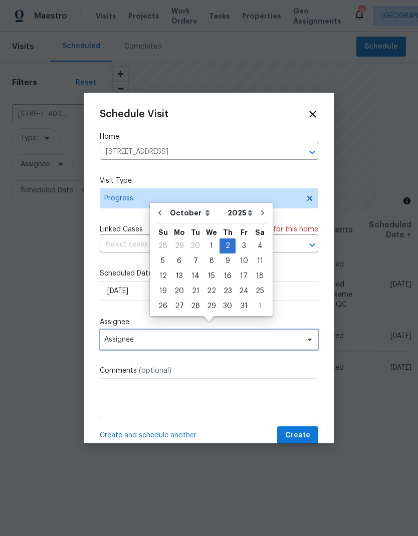
click at [123, 344] on span "Assignee" at bounding box center [202, 340] width 196 height 8
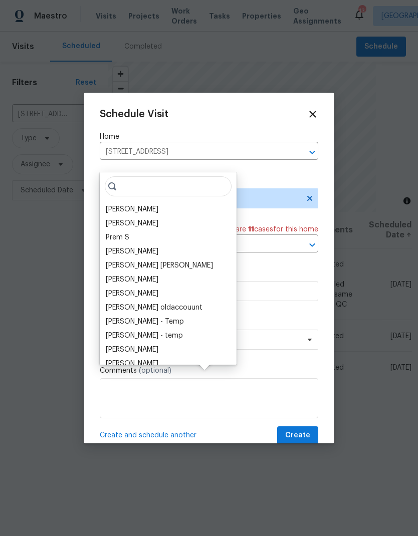
click at [128, 176] on input "search" at bounding box center [168, 186] width 127 height 20
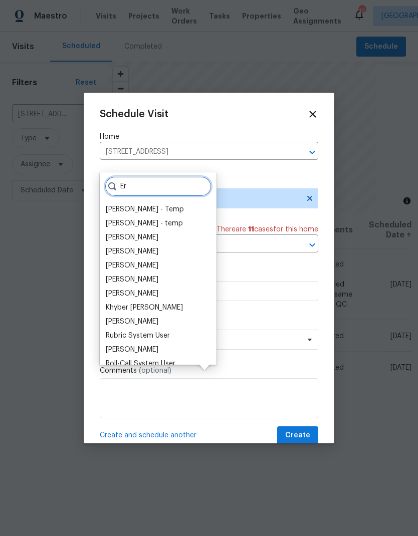
type input "Er"
click at [111, 317] on div "[PERSON_NAME]" at bounding box center [132, 322] width 53 height 10
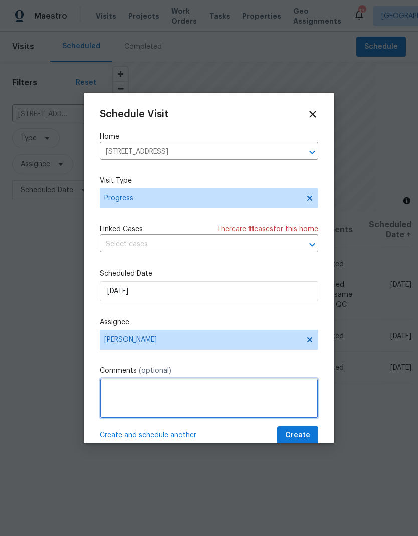
click at [126, 396] on textarea at bounding box center [209, 398] width 218 height 40
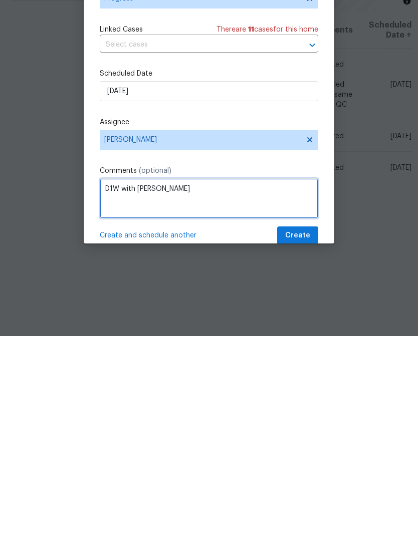
type textarea "D1W with Carmen"
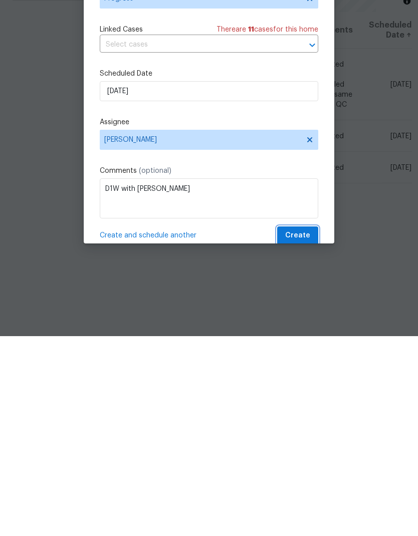
click at [292, 429] on span "Create" at bounding box center [297, 435] width 25 height 13
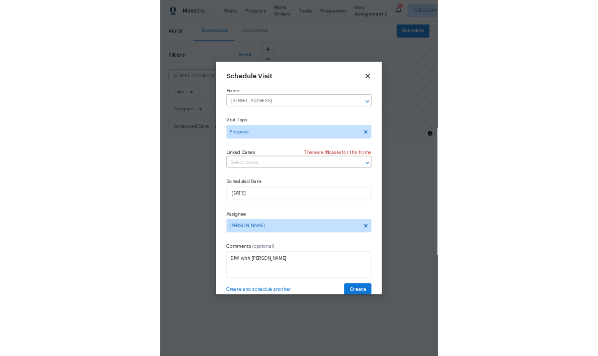
scroll to position [0, 0]
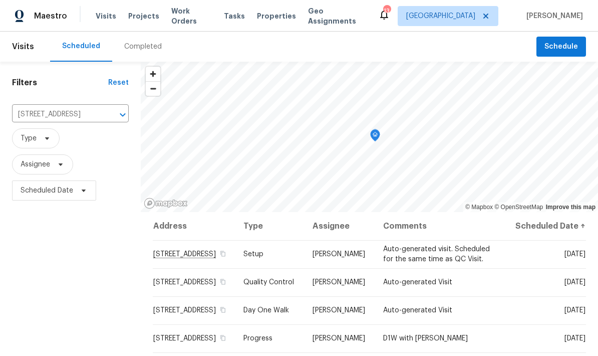
click at [192, 11] on span "Work Orders" at bounding box center [191, 16] width 41 height 20
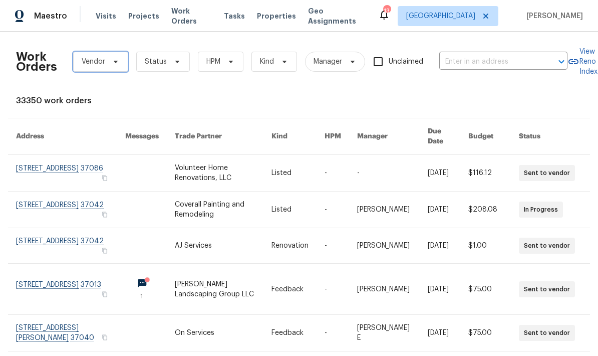
click at [99, 60] on span "Vendor" at bounding box center [94, 62] width 24 height 10
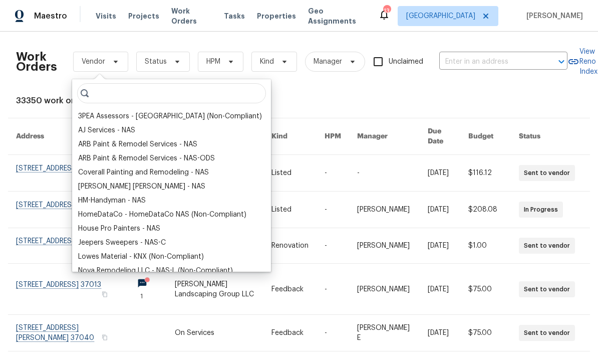
click at [305, 111] on div "Work Orders Vendor Status HPM Kind Manager Unclaimed ​ View Reno Index 33350 wo…" at bounding box center [299, 312] width 566 height 545
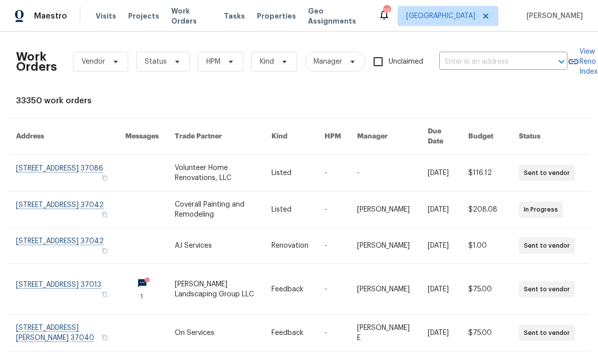
click at [274, 97] on div "33350 work orders" at bounding box center [299, 101] width 566 height 10
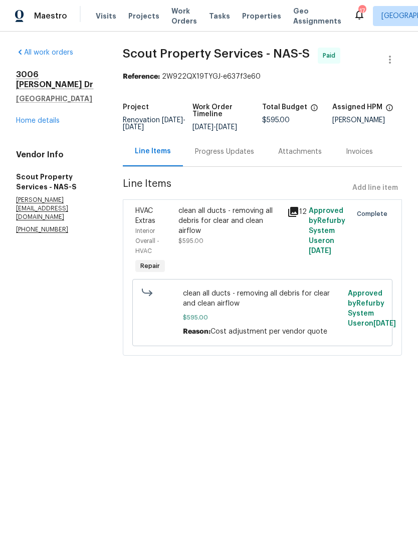
click at [173, 22] on span "Work Orders" at bounding box center [184, 16] width 26 height 20
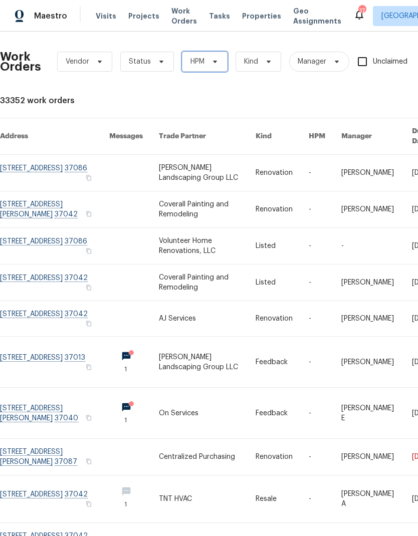
click at [205, 58] on span "HPM" at bounding box center [205, 62] width 46 height 20
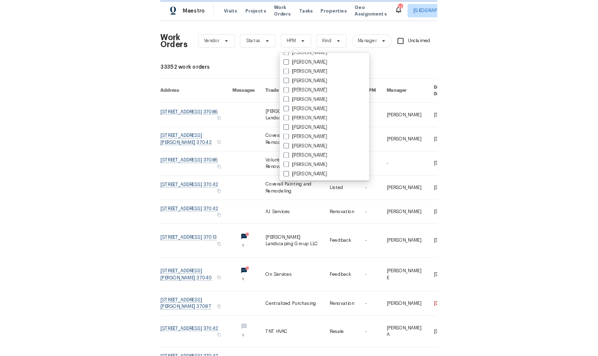
scroll to position [54, 0]
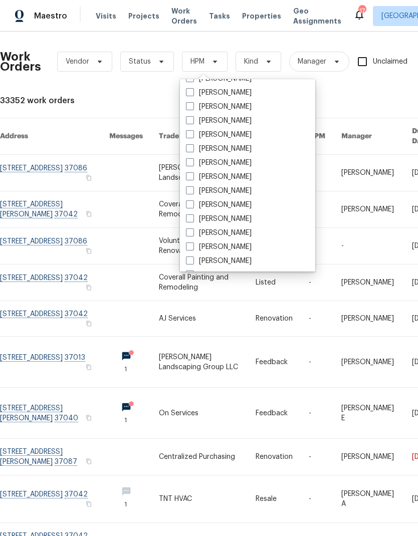
click at [195, 234] on label "[PERSON_NAME]" at bounding box center [219, 233] width 66 height 10
click at [192, 234] on input "[PERSON_NAME]" at bounding box center [189, 231] width 7 height 7
checkbox input "true"
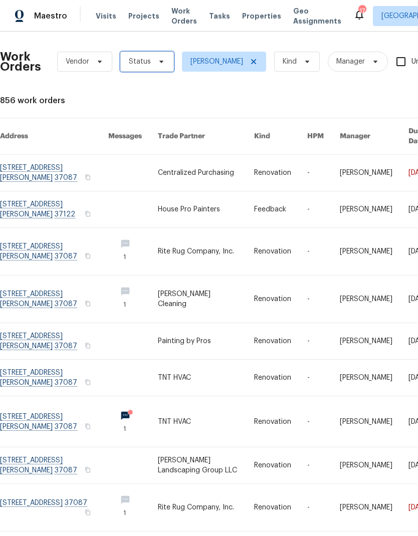
click at [164, 61] on span "Status" at bounding box center [147, 62] width 54 height 20
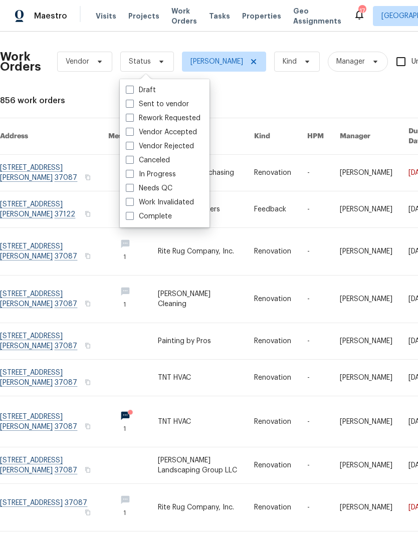
click at [133, 187] on span at bounding box center [130, 188] width 8 height 8
click at [132, 187] on input "Needs QC" at bounding box center [129, 186] width 7 height 7
checkbox input "true"
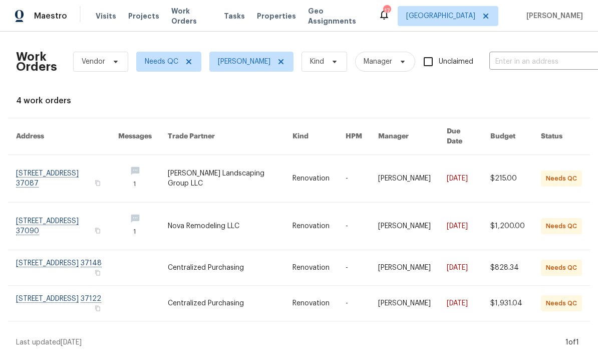
click at [236, 167] on link at bounding box center [230, 178] width 125 height 47
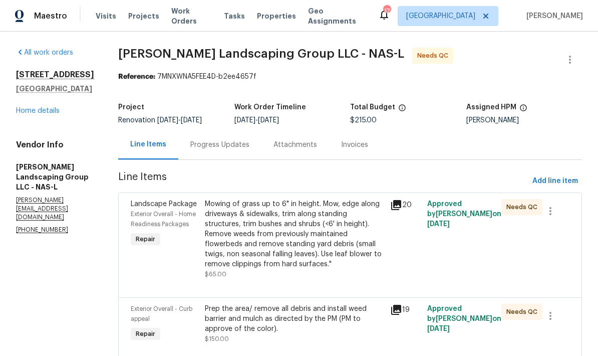
click at [248, 146] on div "Progress Updates" at bounding box center [219, 145] width 83 height 30
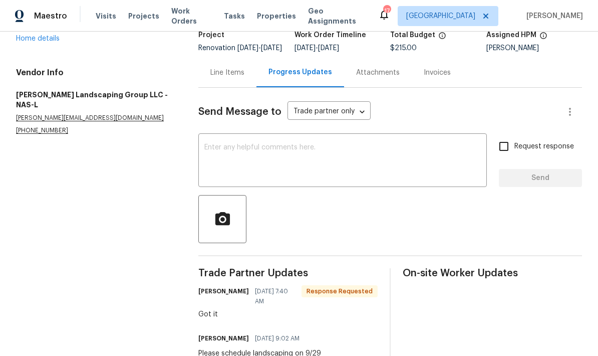
click at [240, 87] on div "Line Items" at bounding box center [227, 73] width 58 height 30
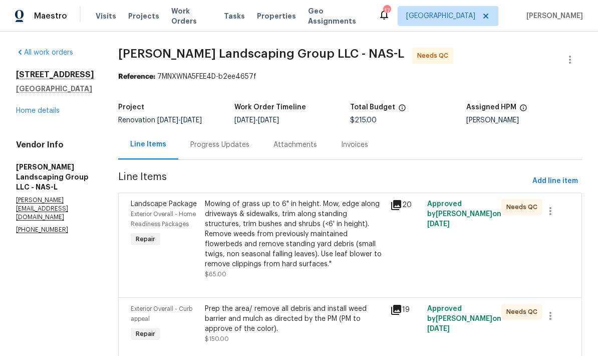
click at [179, 20] on span "Work Orders" at bounding box center [191, 16] width 41 height 20
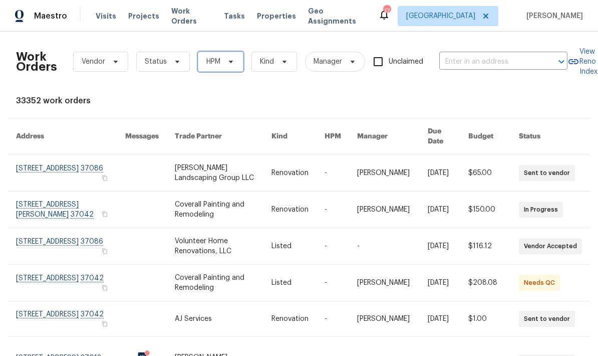
click at [212, 62] on span "HPM" at bounding box center [213, 62] width 14 height 10
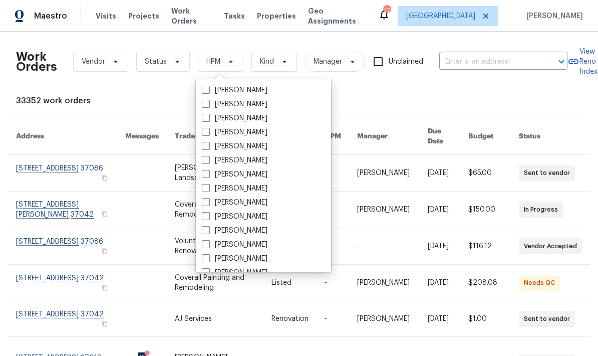
click at [208, 216] on span at bounding box center [206, 216] width 8 height 8
click at [208, 216] on input "Cynthia Upshaw" at bounding box center [205, 214] width 7 height 7
checkbox input "true"
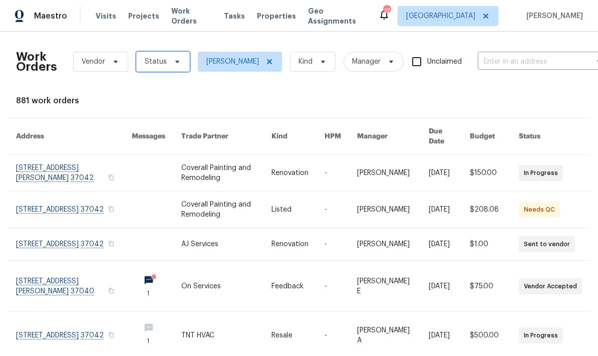
click at [174, 65] on icon at bounding box center [177, 62] width 8 height 8
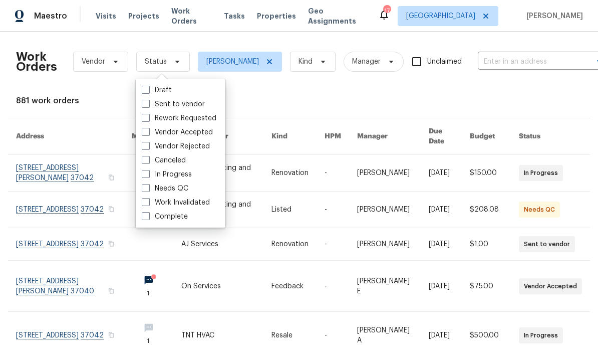
click at [147, 188] on span at bounding box center [146, 188] width 8 height 8
click at [147, 188] on input "Needs QC" at bounding box center [145, 186] width 7 height 7
checkbox input "true"
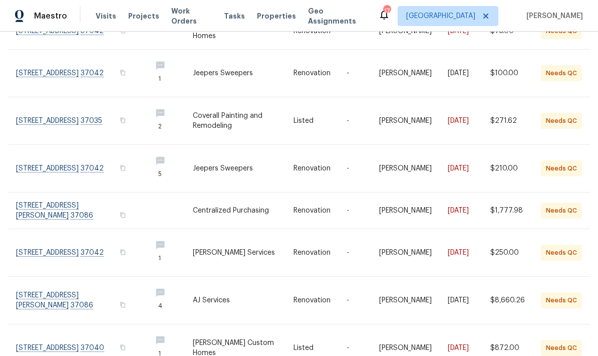
scroll to position [40, 0]
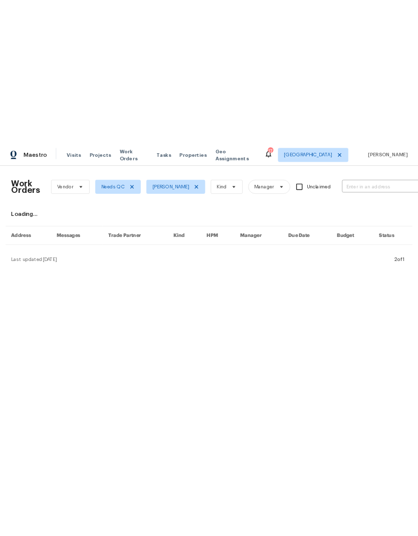
scroll to position [0, 0]
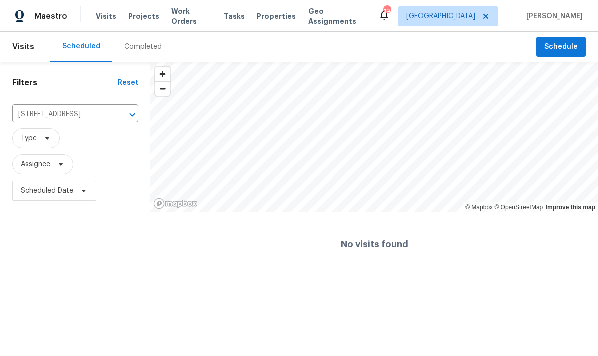
click at [187, 15] on span "Work Orders" at bounding box center [191, 16] width 41 height 20
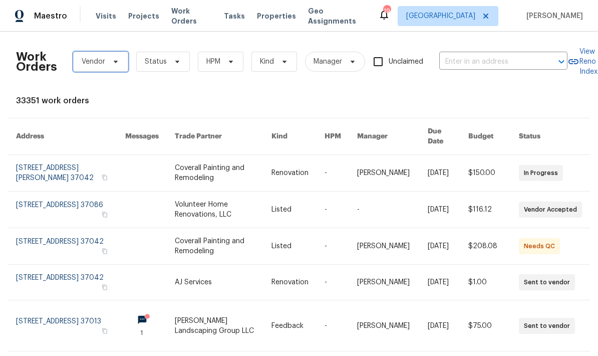
click at [86, 65] on span "Vendor" at bounding box center [94, 62] width 24 height 10
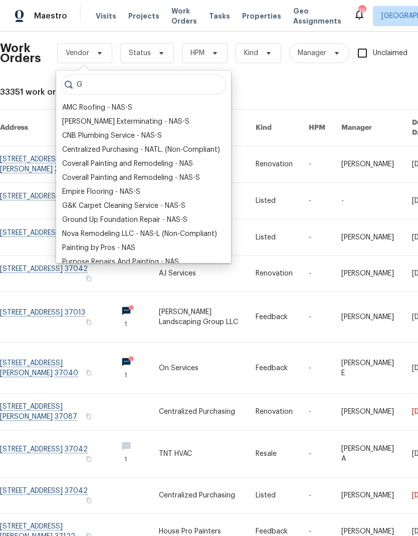
type input "G"
click at [105, 203] on div "G&K Carpet Cleaning Service - NAS-S" at bounding box center [123, 206] width 123 height 10
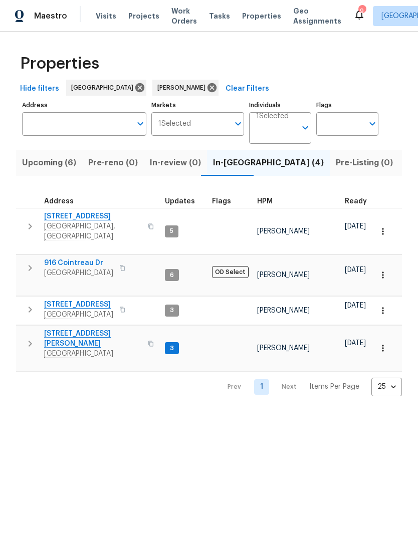
click at [405, 161] on span "Listed (12)" at bounding box center [425, 163] width 41 height 14
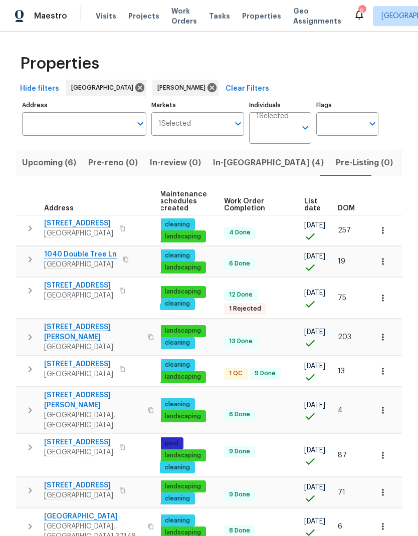
scroll to position [0, 145]
click at [305, 201] on span "List date" at bounding box center [313, 205] width 17 height 14
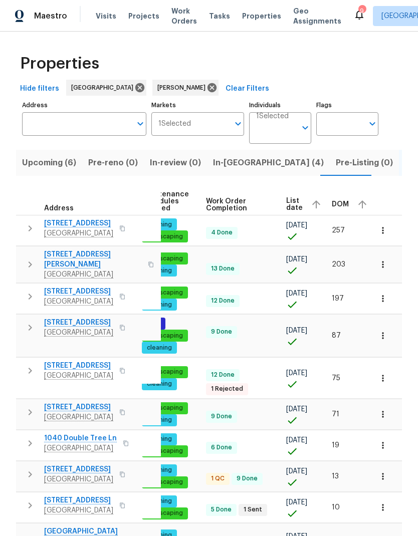
scroll to position [0, 163]
click at [290, 203] on span "List date" at bounding box center [295, 204] width 17 height 14
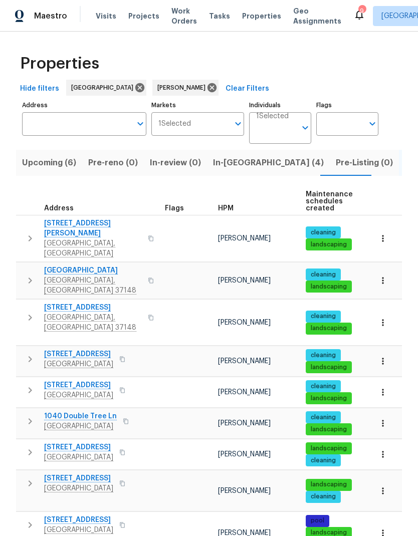
click at [28, 355] on icon "button" at bounding box center [30, 390] width 12 height 12
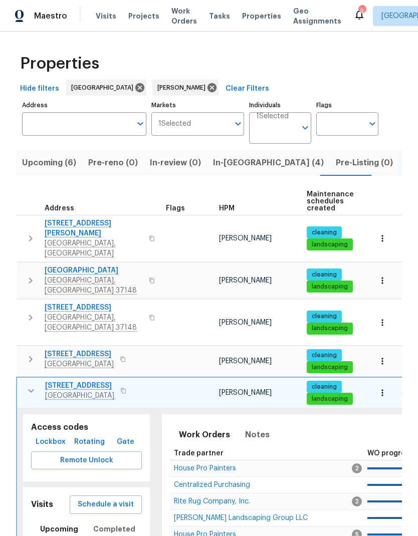
click at [387, 355] on icon "button" at bounding box center [382, 393] width 10 height 10
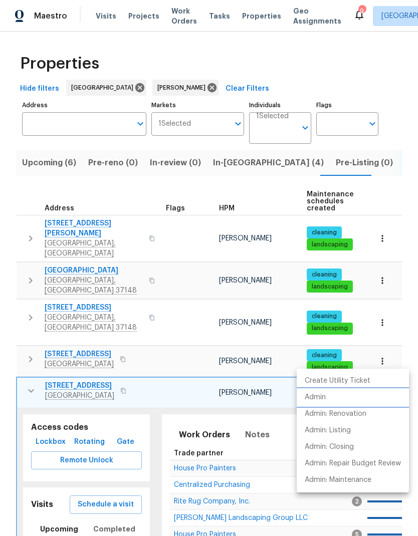
click at [316, 355] on p "Admin" at bounding box center [315, 397] width 21 height 11
